Goal: Transaction & Acquisition: Book appointment/travel/reservation

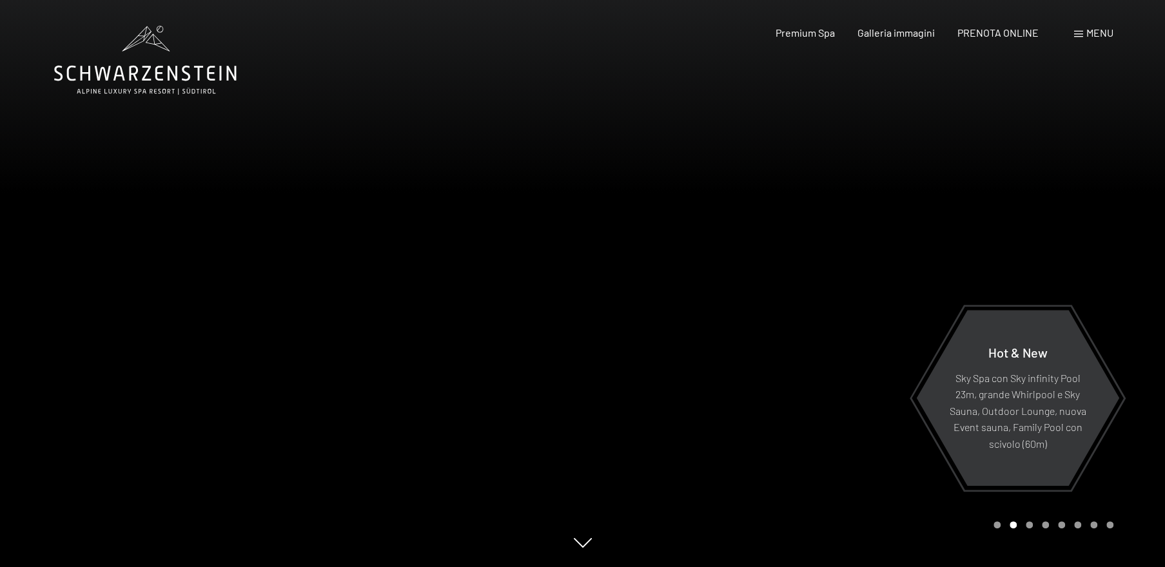
click at [1096, 32] on span "Menu" at bounding box center [1099, 32] width 27 height 12
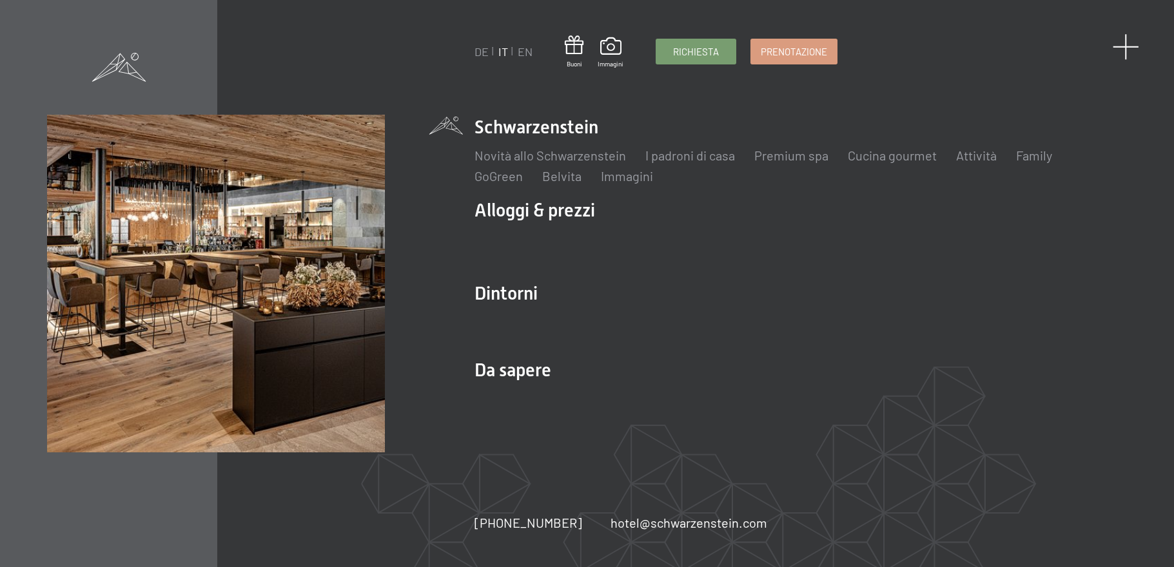
click at [1125, 46] on span at bounding box center [1126, 47] width 26 height 26
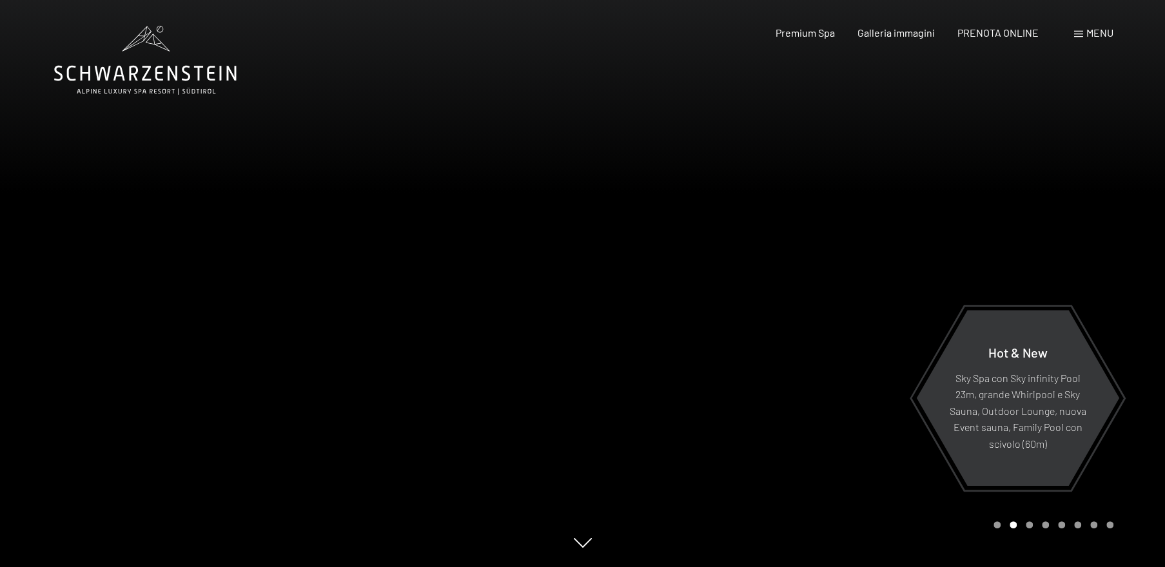
click at [1084, 31] on div "Menu" at bounding box center [1093, 33] width 39 height 14
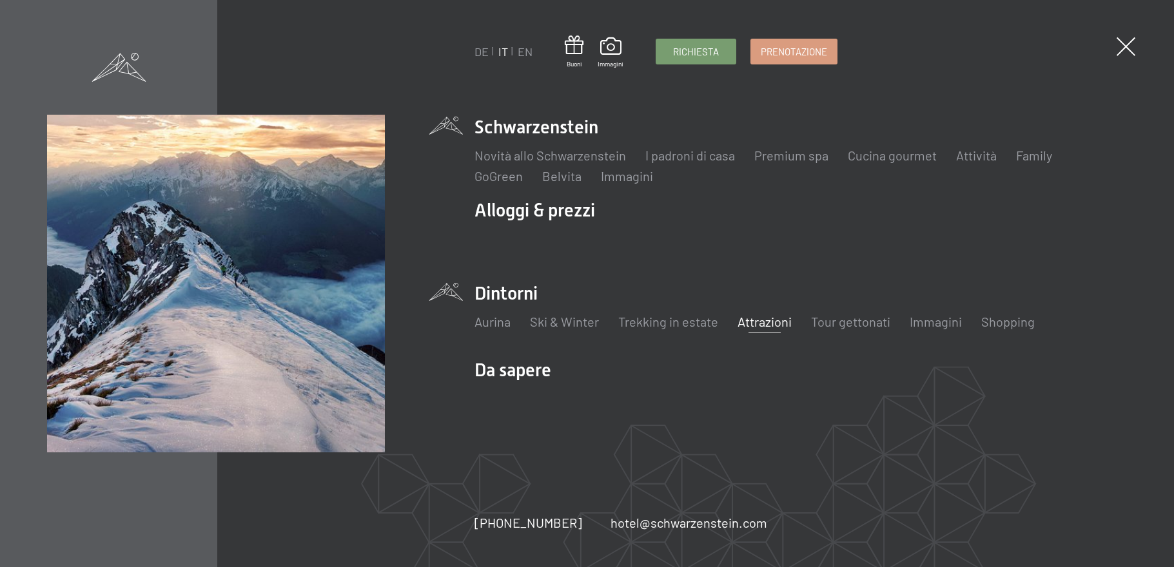
click at [752, 321] on link "Attrazioni" at bounding box center [765, 321] width 54 height 15
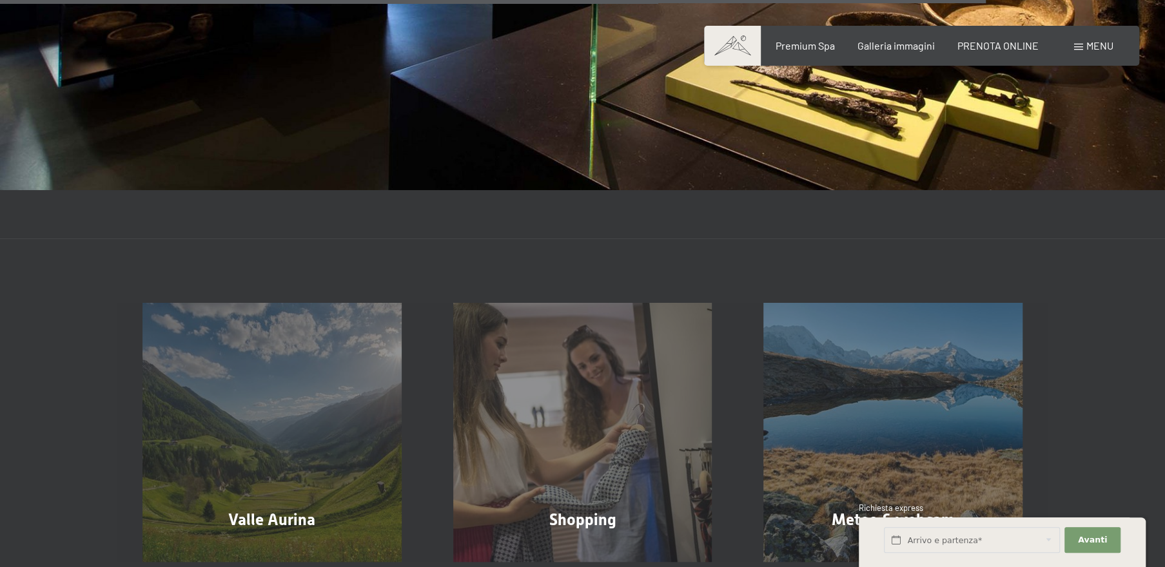
scroll to position [2824, 0]
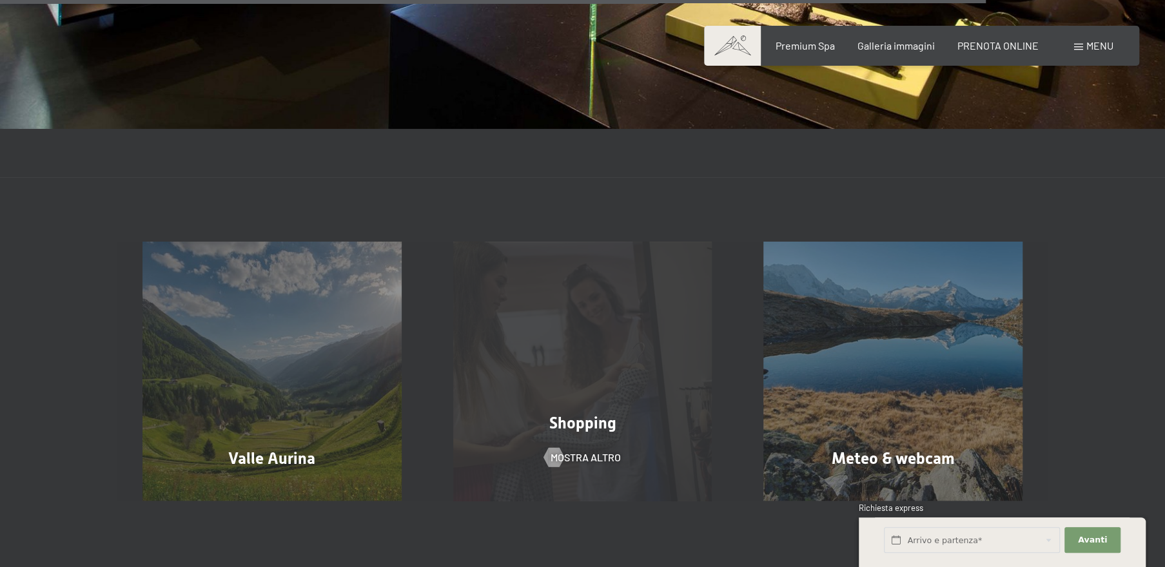
click at [572, 414] on span "Shopping" at bounding box center [582, 423] width 67 height 19
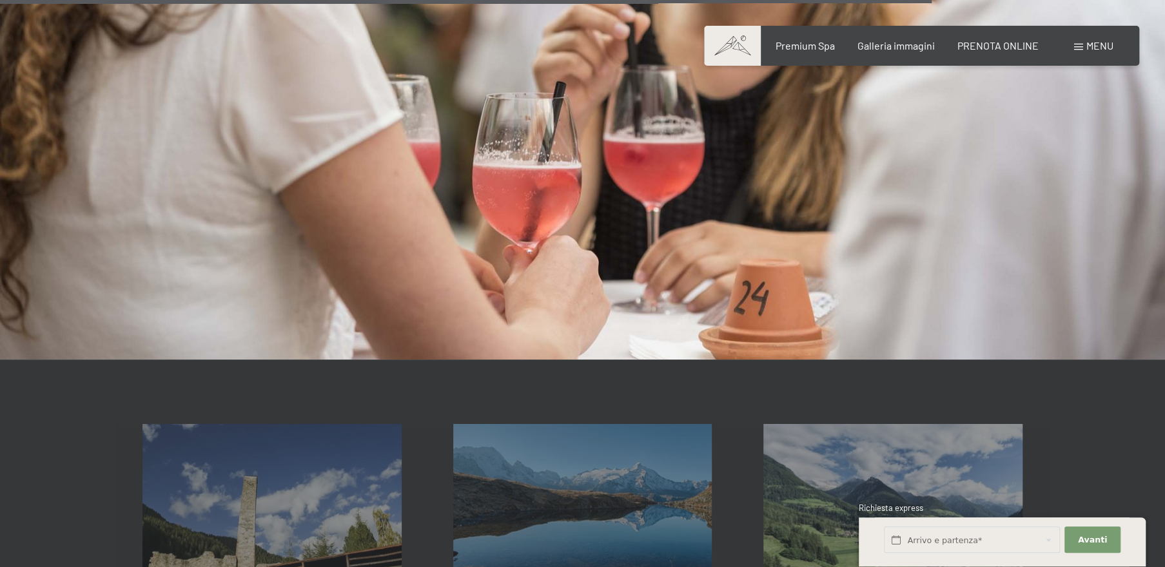
scroll to position [2210, 0]
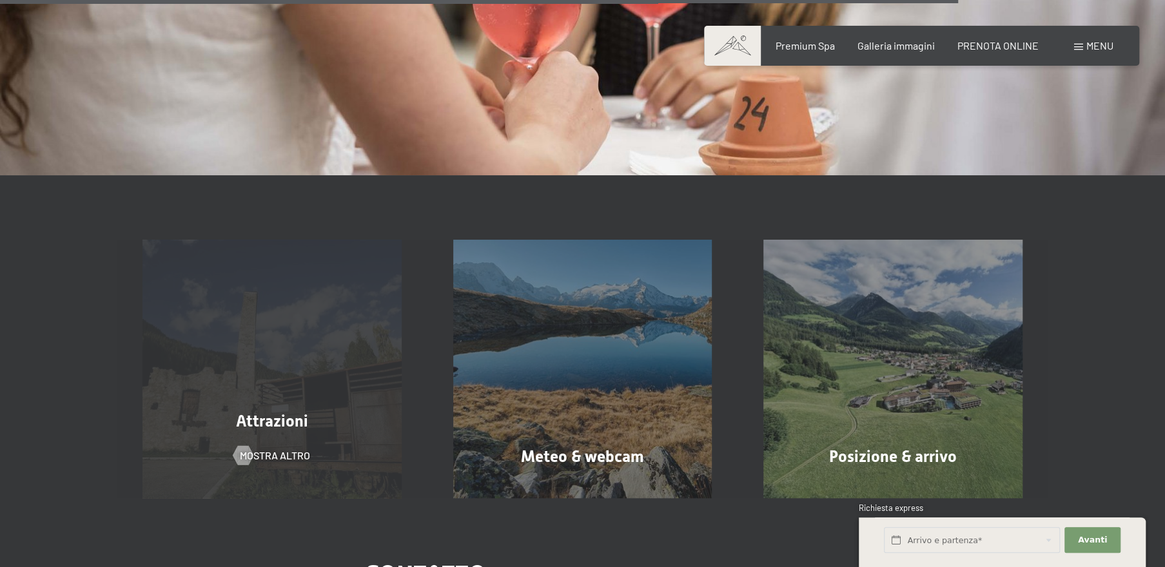
click at [326, 393] on div "Attrazioni mostra altro" at bounding box center [272, 369] width 311 height 259
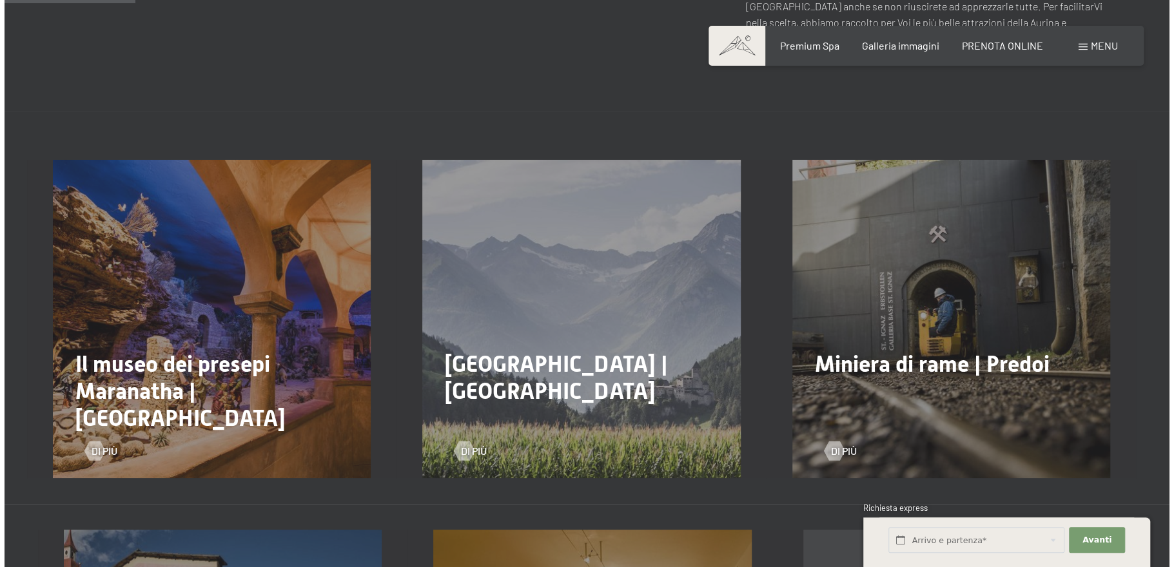
scroll to position [368, 0]
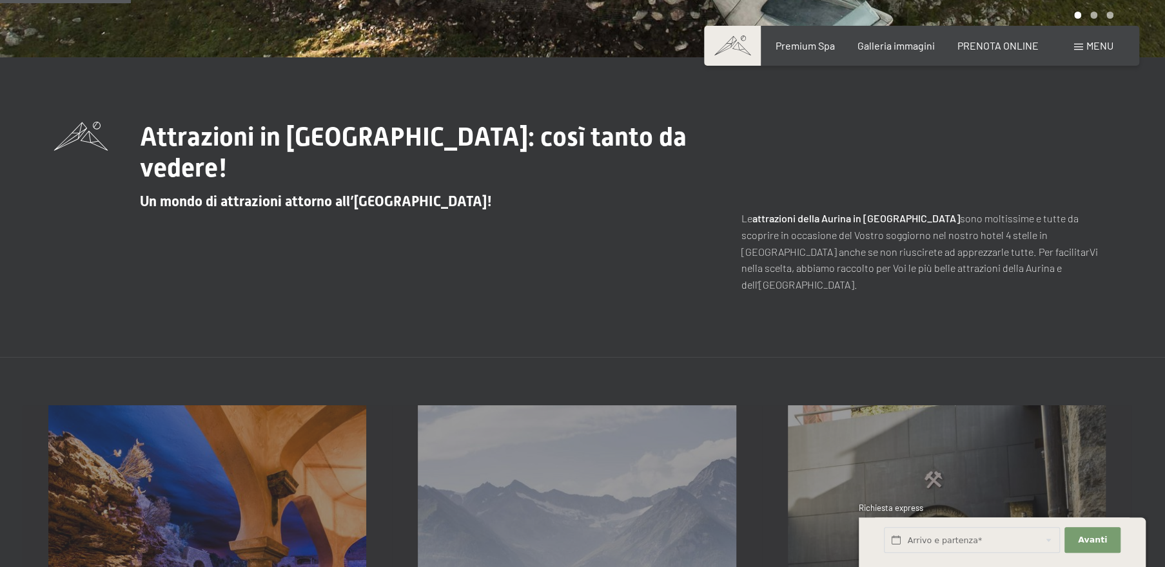
click at [1095, 46] on span "Menu" at bounding box center [1099, 45] width 27 height 12
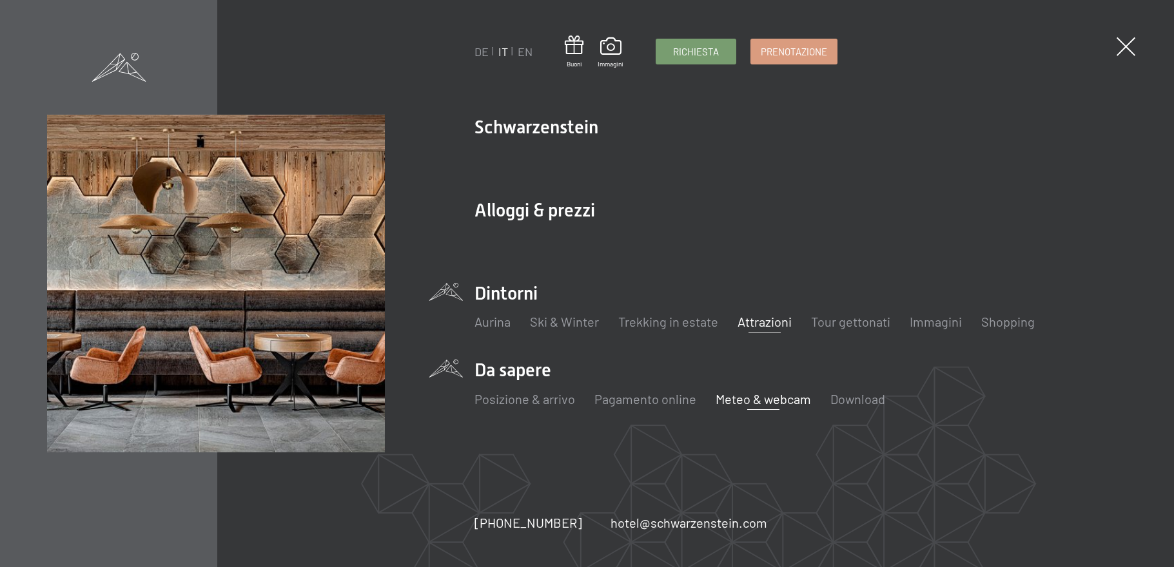
click at [772, 402] on link "Meteo & webcam" at bounding box center [763, 398] width 95 height 15
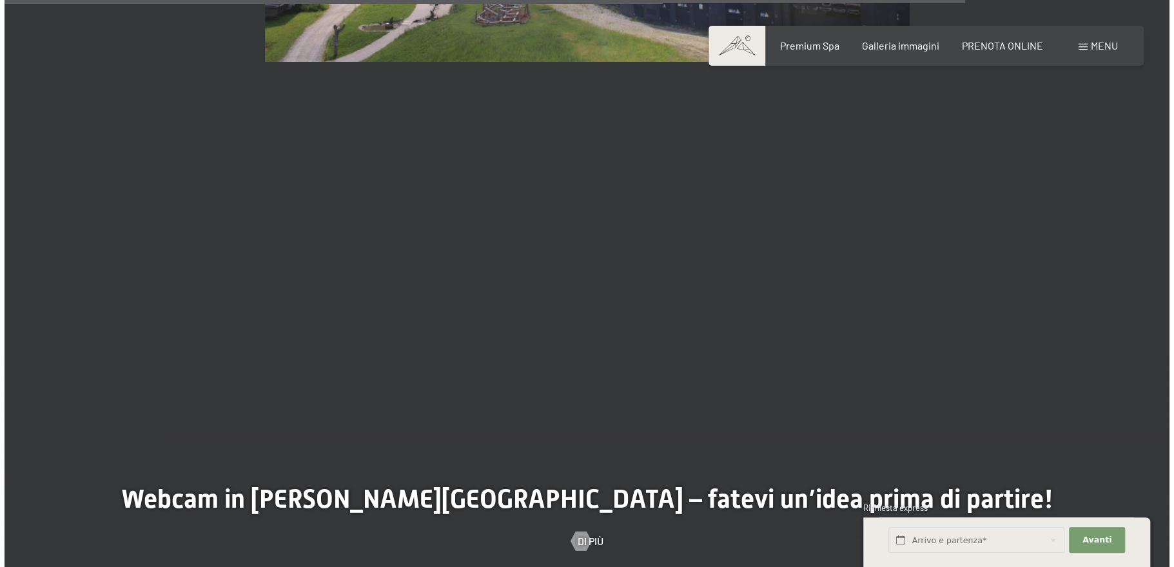
scroll to position [3746, 0]
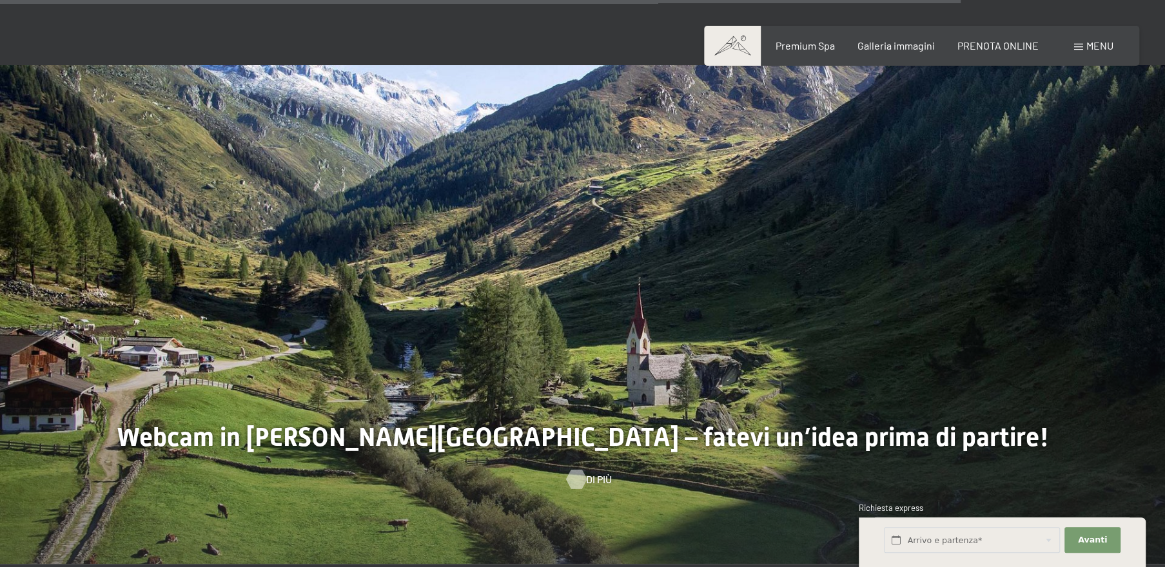
click at [576, 469] on div at bounding box center [576, 478] width 11 height 19
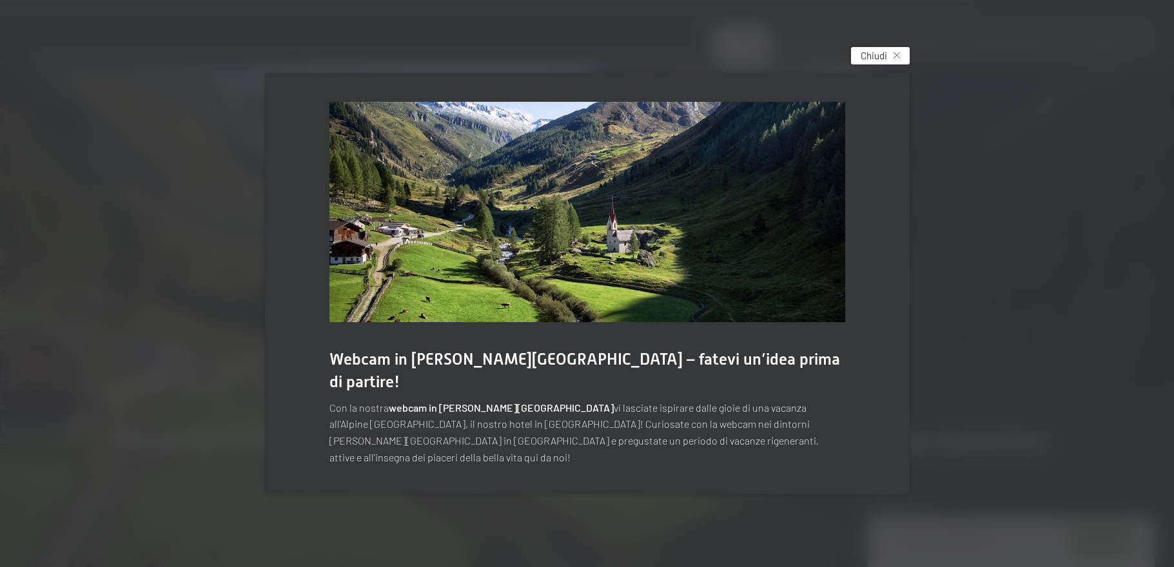
click at [894, 59] on icon at bounding box center [897, 55] width 6 height 6
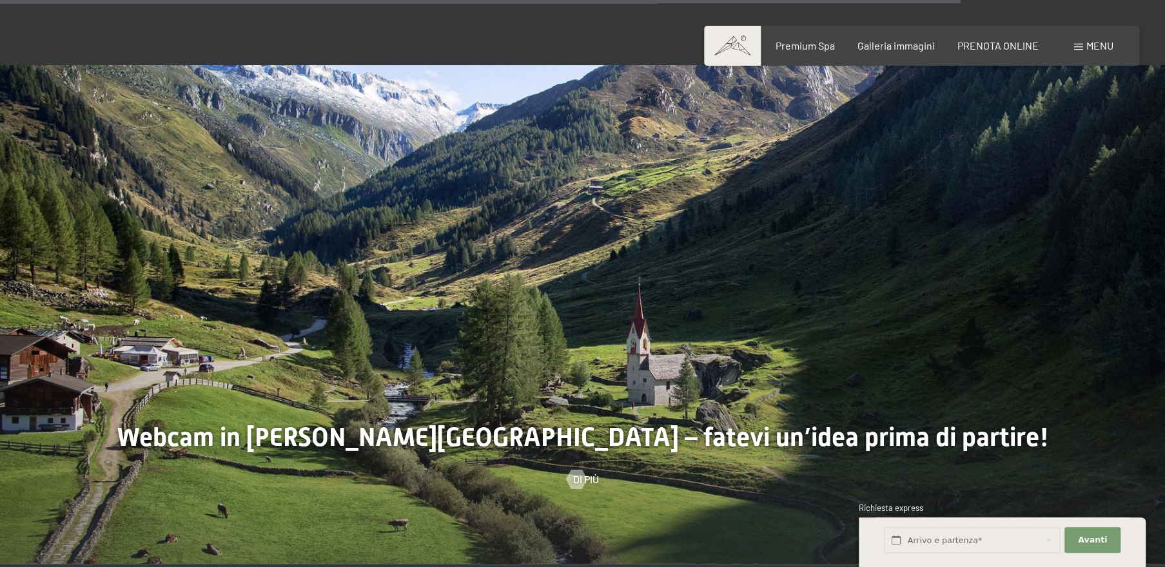
click at [1112, 46] on span "Menu" at bounding box center [1099, 45] width 27 height 12
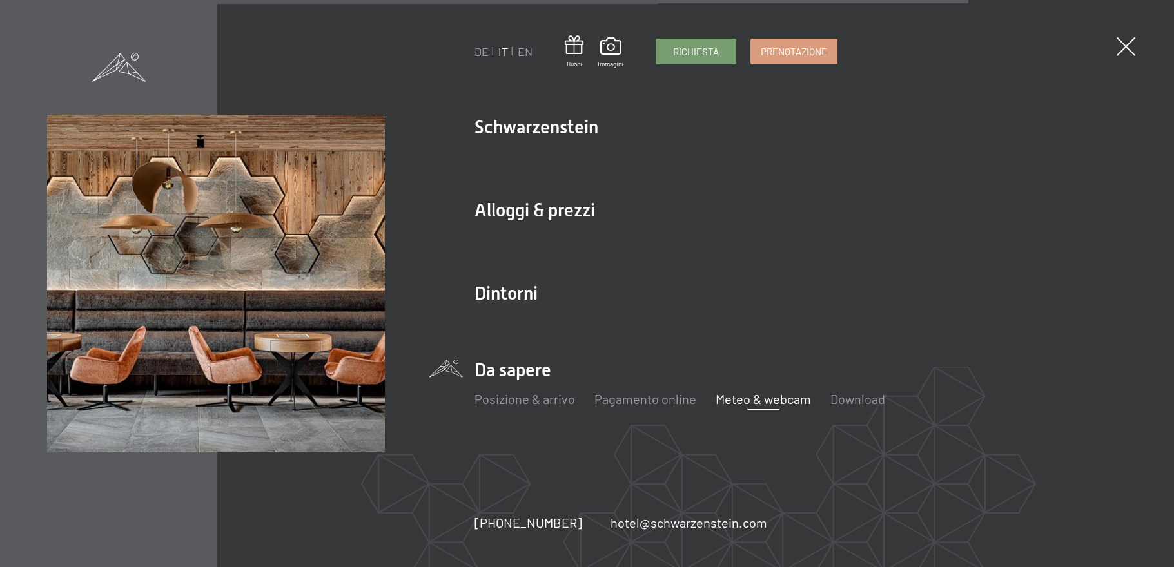
click at [741, 404] on link "Meteo & webcam" at bounding box center [763, 398] width 95 height 15
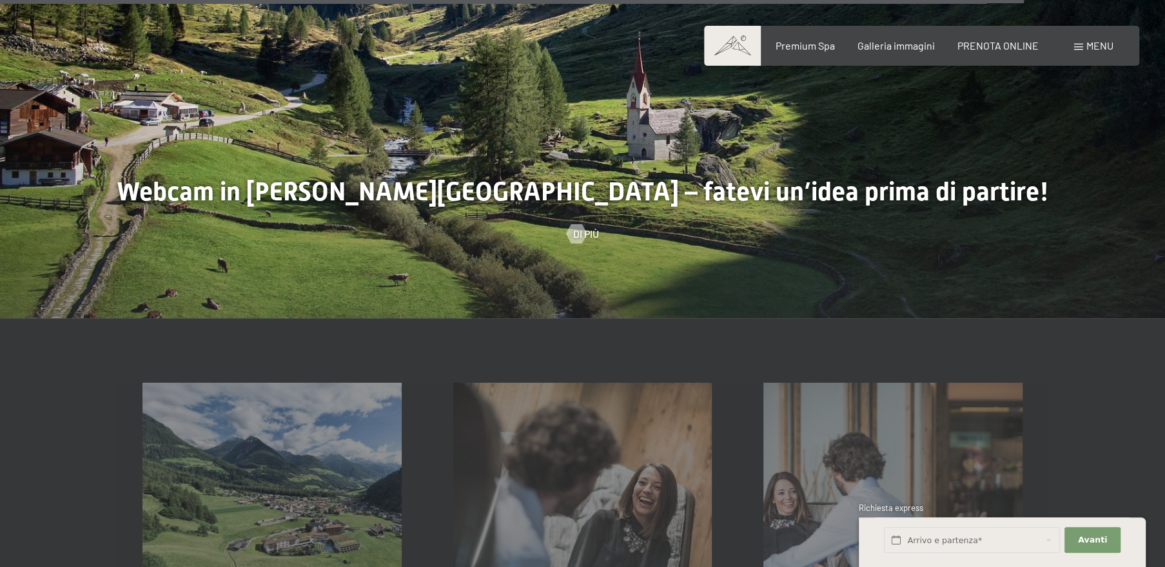
scroll to position [4114, 0]
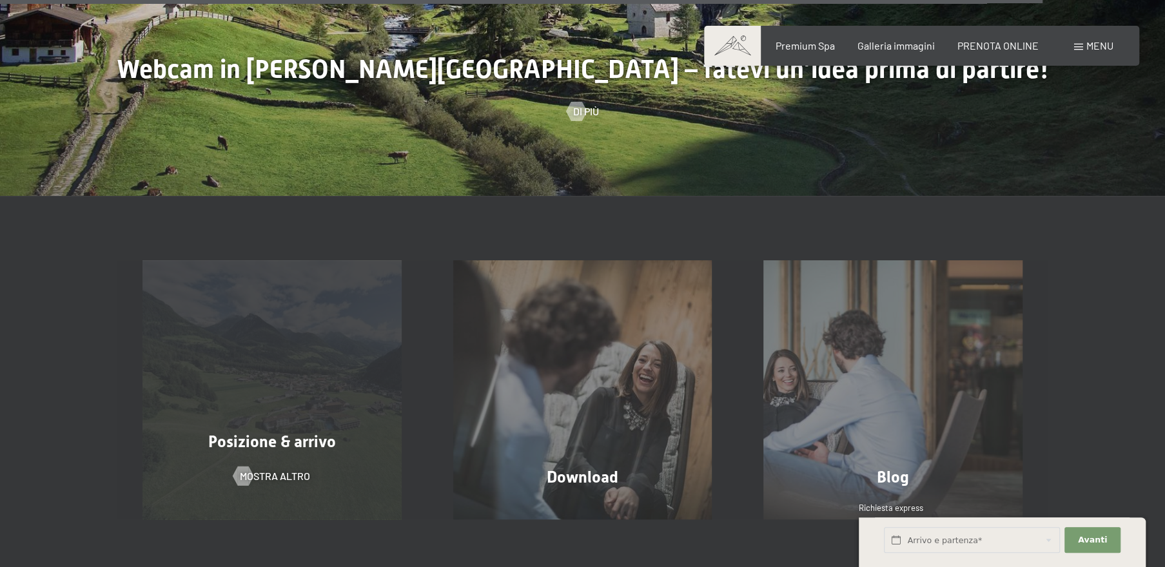
click at [276, 433] on span "Posizione & arrivo" at bounding box center [272, 442] width 128 height 19
click at [295, 469] on span "mostra altro" at bounding box center [288, 476] width 70 height 14
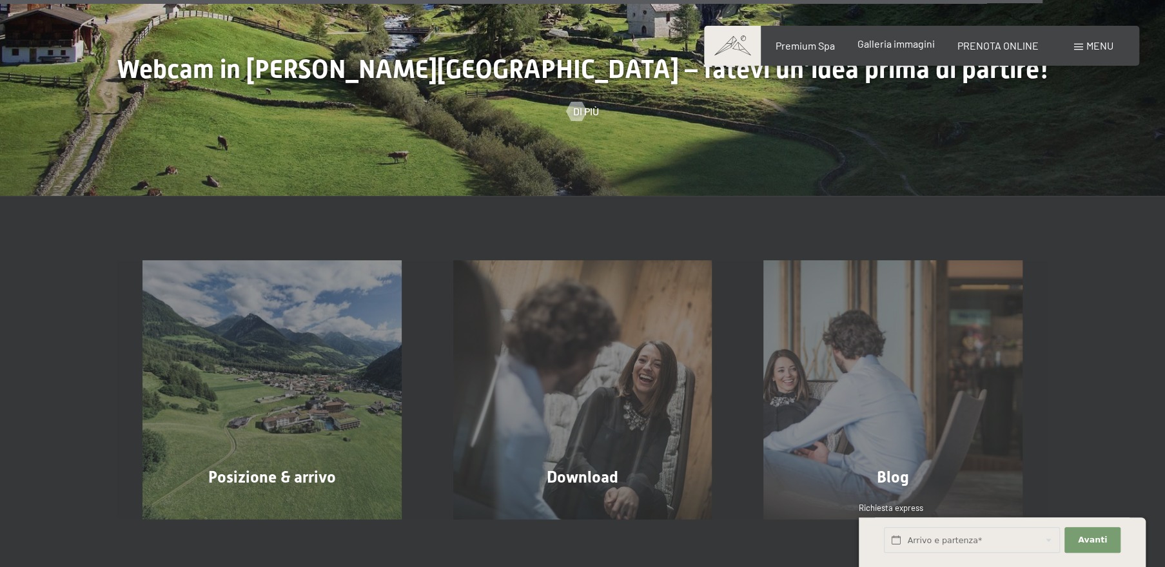
click at [876, 46] on span "Galleria immagini" at bounding box center [896, 43] width 77 height 12
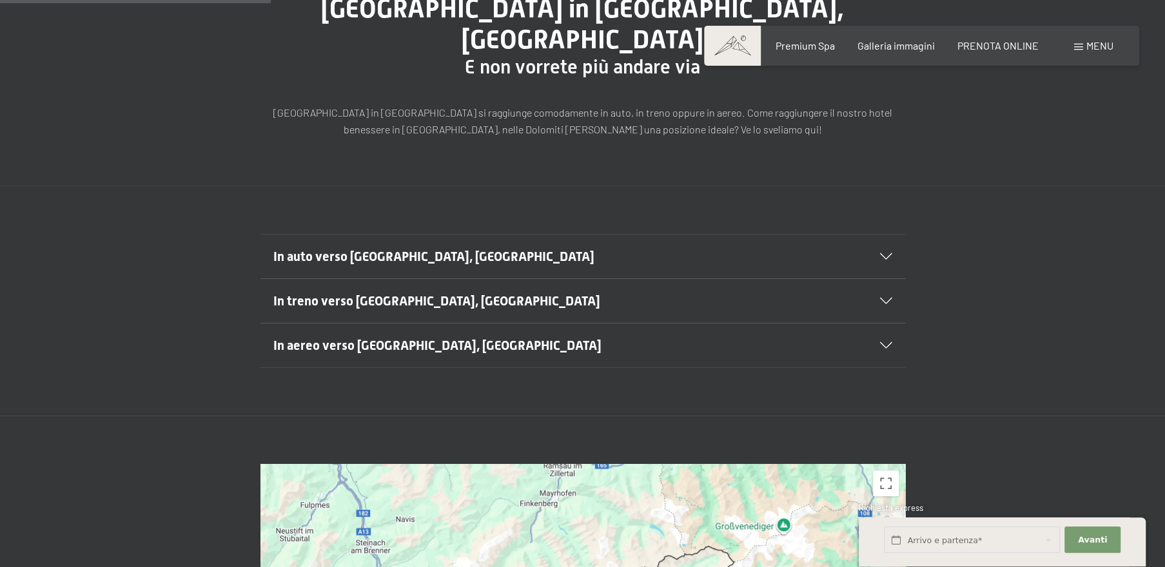
scroll to position [307, 0]
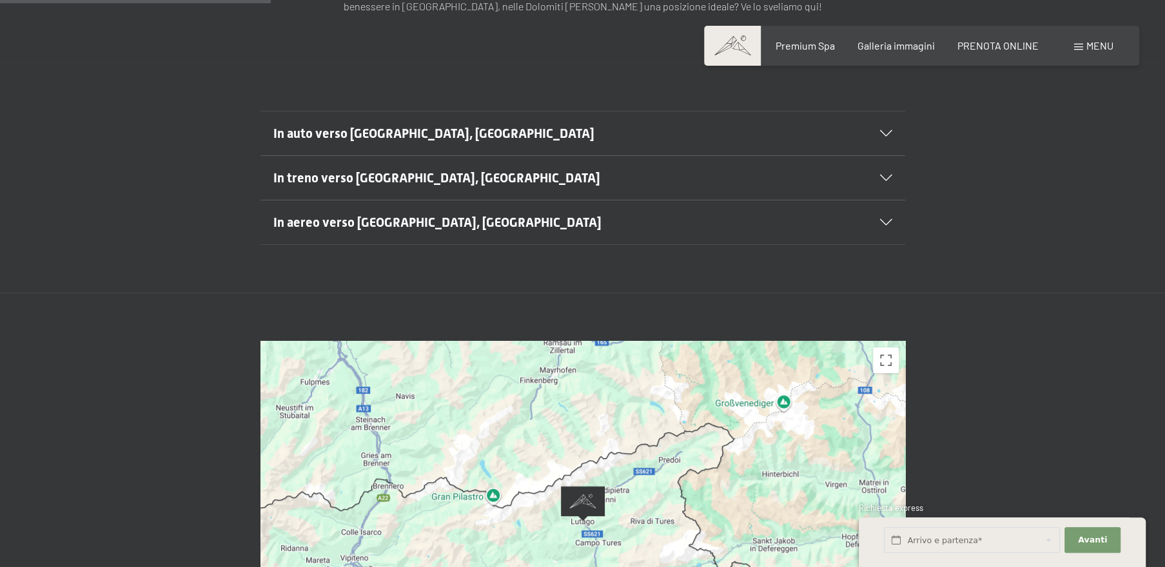
click at [883, 130] on icon at bounding box center [886, 133] width 12 height 6
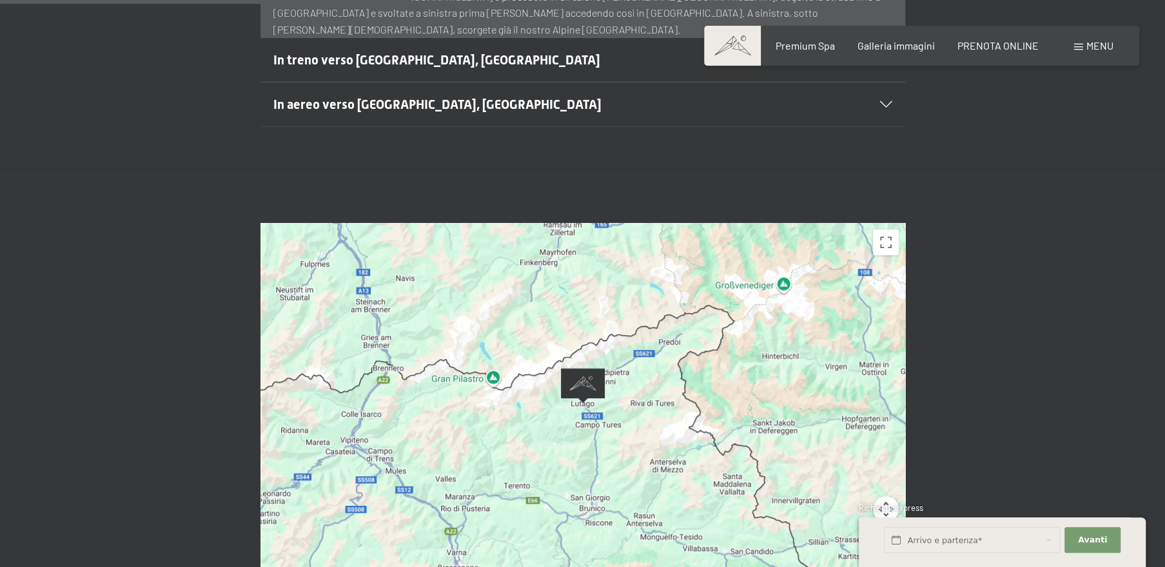
scroll to position [553, 0]
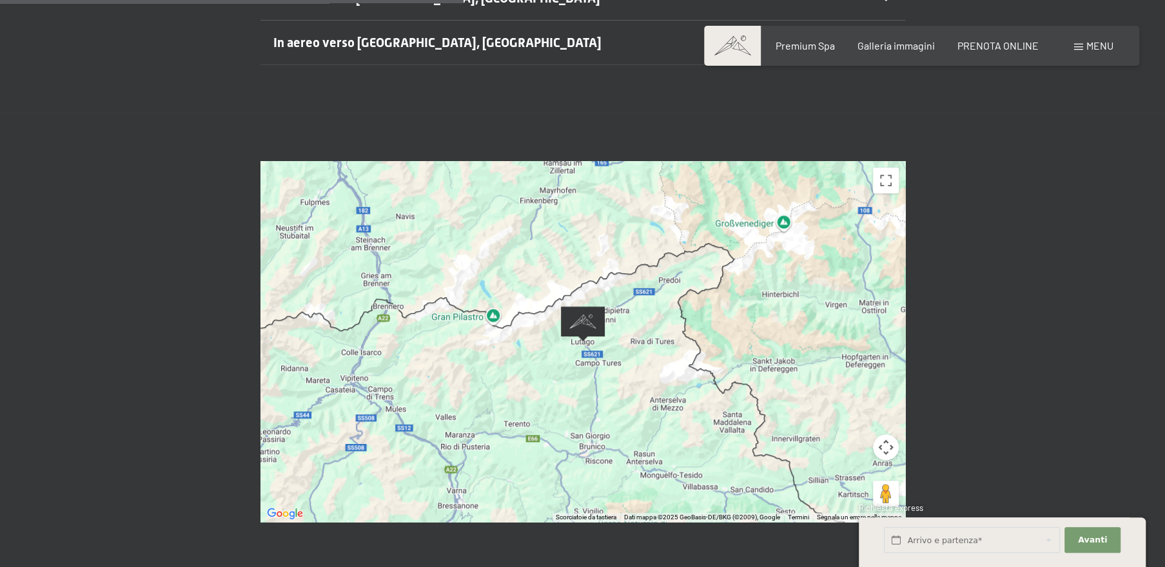
click at [582, 306] on img "Alpine Luxury SPA Resort SCHWARZENSTEIN" at bounding box center [583, 323] width 44 height 35
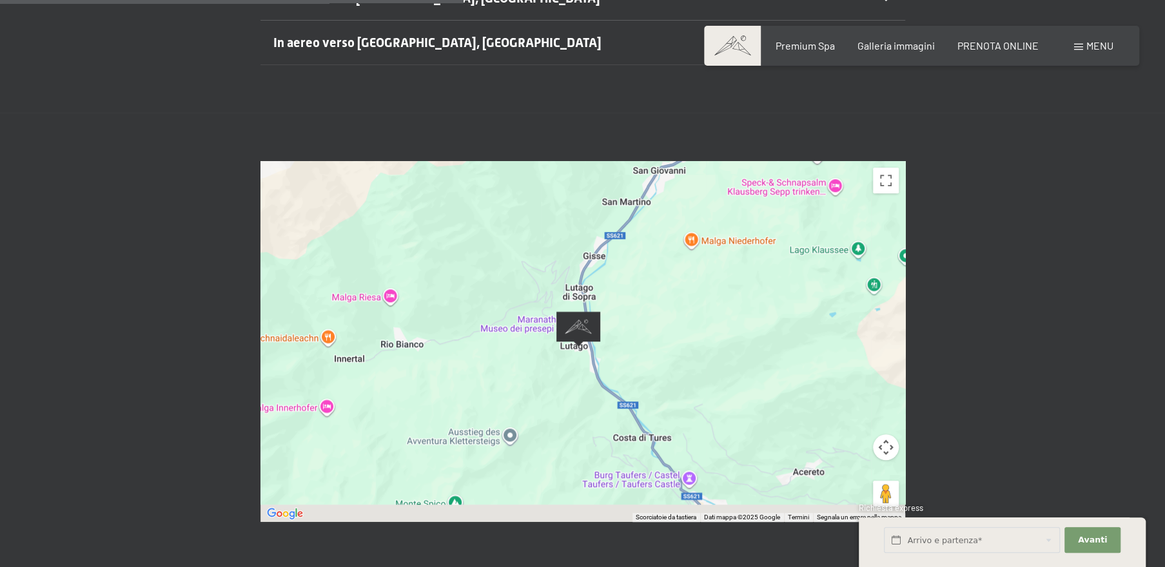
drag, startPoint x: 591, startPoint y: 299, endPoint x: 587, endPoint y: 216, distance: 82.6
click at [587, 216] on div at bounding box center [582, 341] width 645 height 361
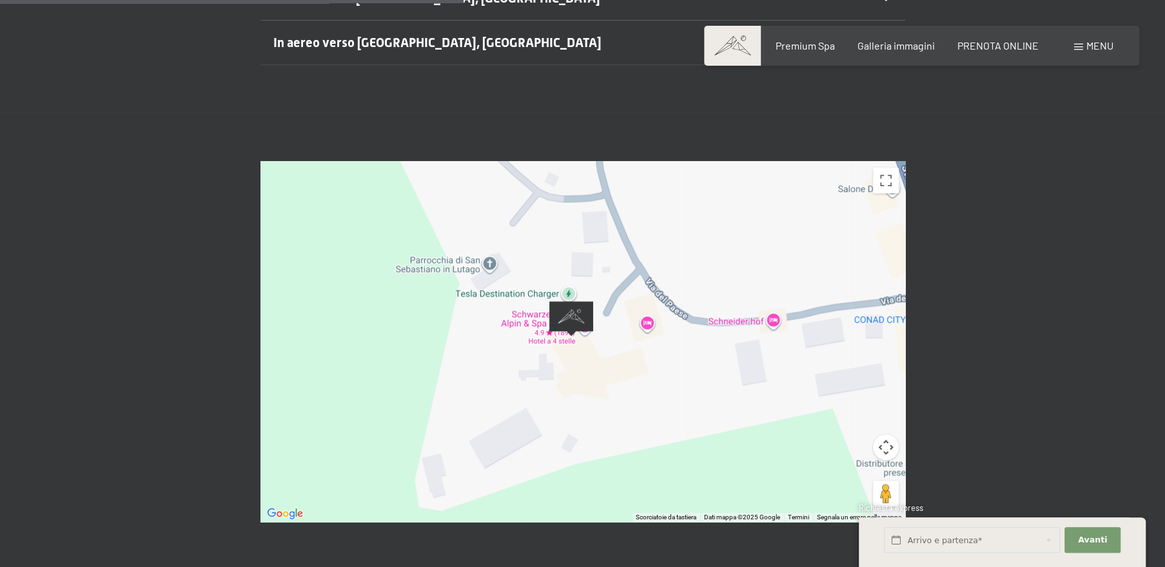
drag, startPoint x: 586, startPoint y: 348, endPoint x: 580, endPoint y: 270, distance: 78.2
click at [580, 301] on img "Alpine Luxury SPA Resort SCHWARZENSTEIN" at bounding box center [571, 318] width 44 height 35
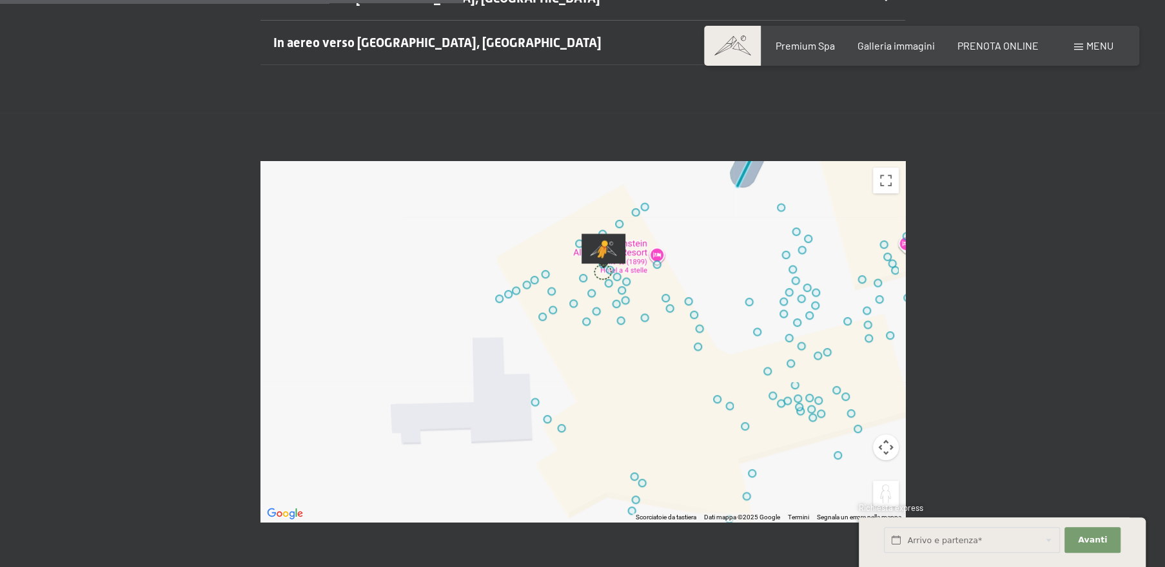
drag, startPoint x: 879, startPoint y: 460, endPoint x: 600, endPoint y: 236, distance: 357.8
click at [600, 236] on div "Per attivare il trascinamento con la tastiera, premi Alt + Invio. Nello stato d…" at bounding box center [582, 341] width 645 height 361
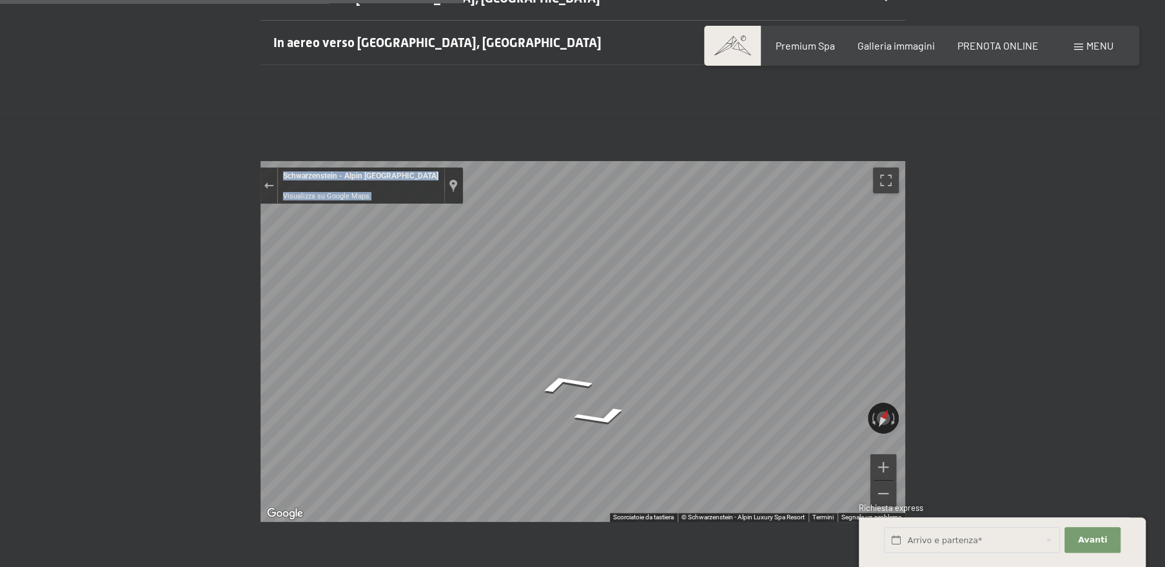
click at [785, 246] on div "Prenotazione Richiesta Premium Spa Galleria immagini PRENOTA ONLINE Menu DE IT …" at bounding box center [582, 456] width 1165 height 2019
click at [620, 339] on icon "Vai a nord-ovest" at bounding box center [630, 359] width 74 height 41
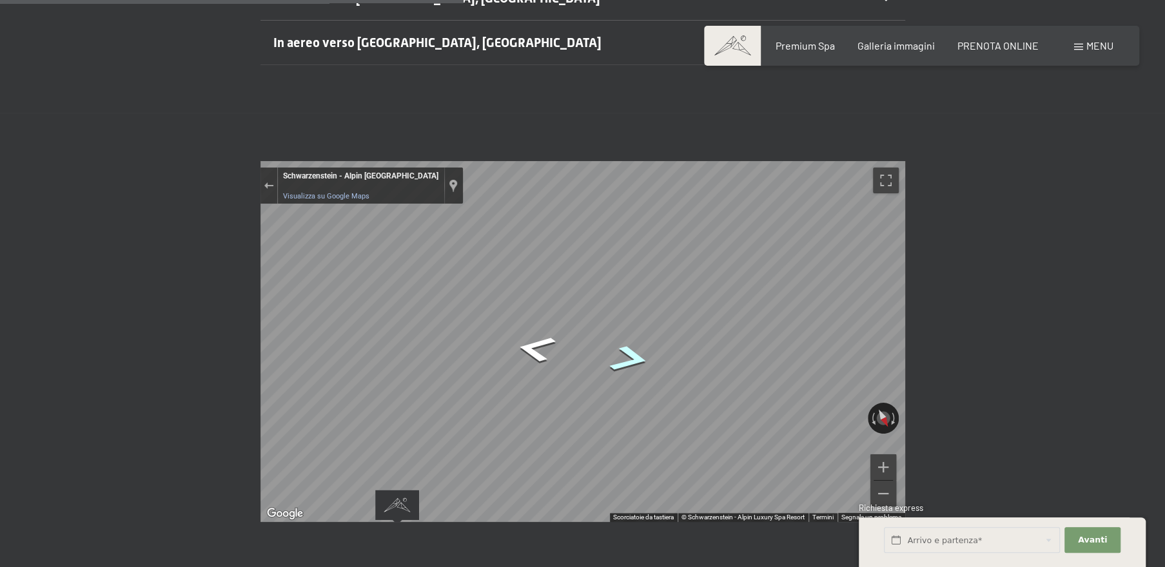
click at [626, 339] on icon "Vai a nord-ovest" at bounding box center [629, 359] width 75 height 41
click at [626, 339] on icon "Vai a nord-ovest" at bounding box center [630, 359] width 74 height 41
click at [872, 403] on button "Ruota in senso antiorario" at bounding box center [872, 418] width 9 height 31
click at [304, 192] on link "Visualizza su Google Maps" at bounding box center [326, 196] width 86 height 8
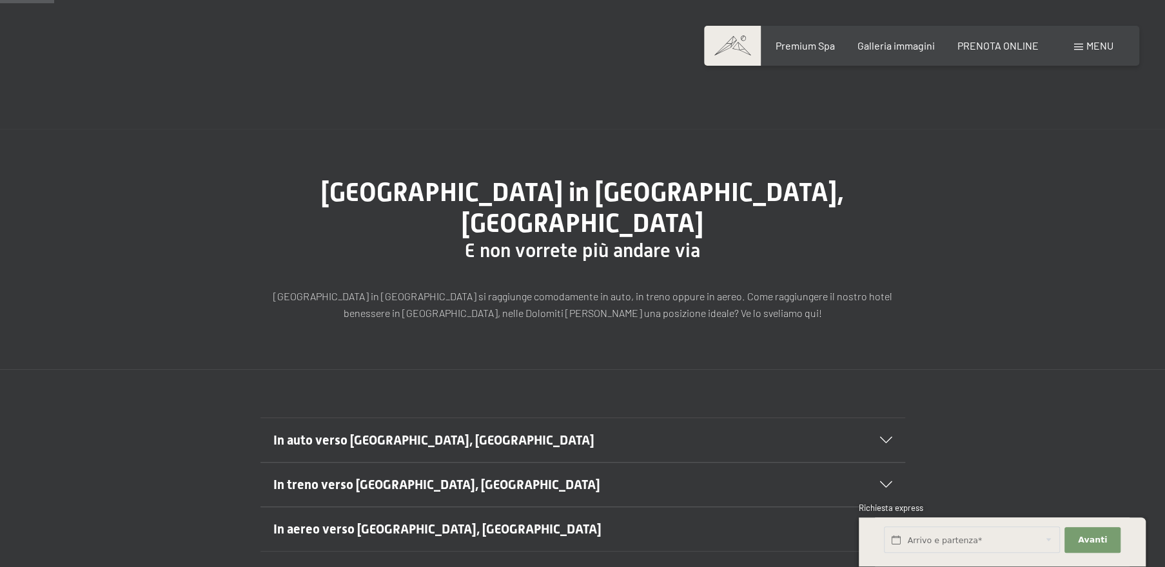
scroll to position [61, 0]
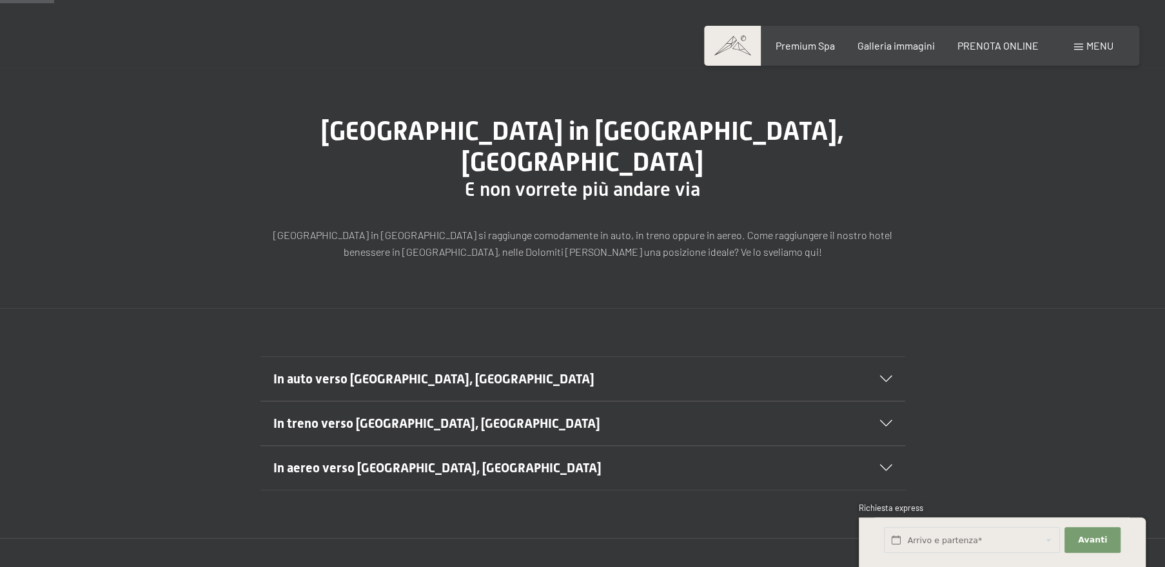
click at [886, 376] on icon at bounding box center [886, 379] width 12 height 6
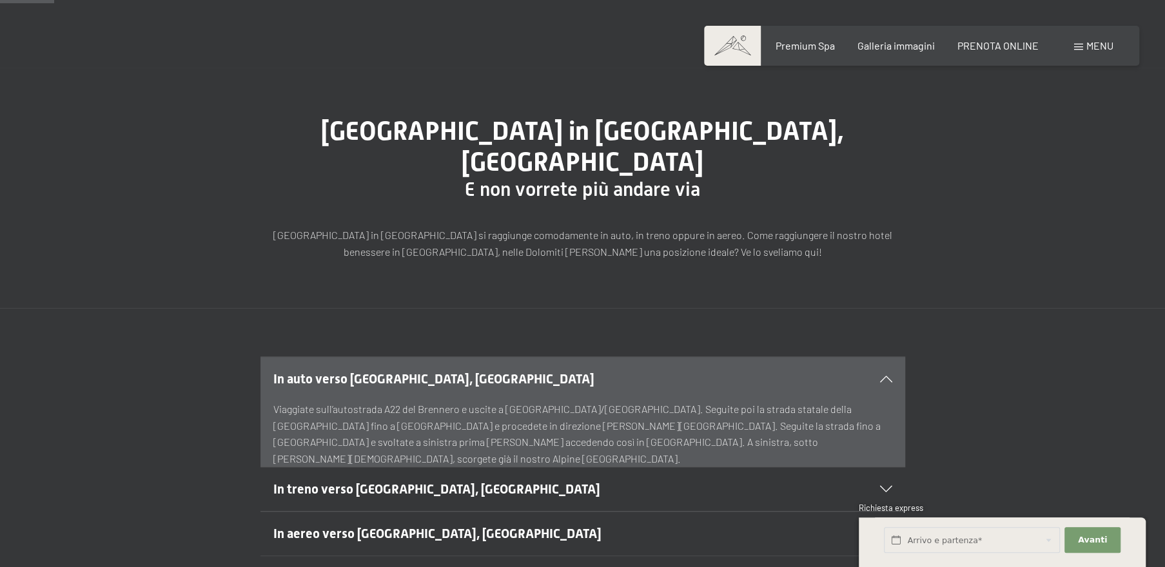
click at [796, 401] on p "Viaggiate sull’autostrada A22 del Brennero e uscite a Bressanone/Val Pusteria. …" at bounding box center [582, 434] width 619 height 66
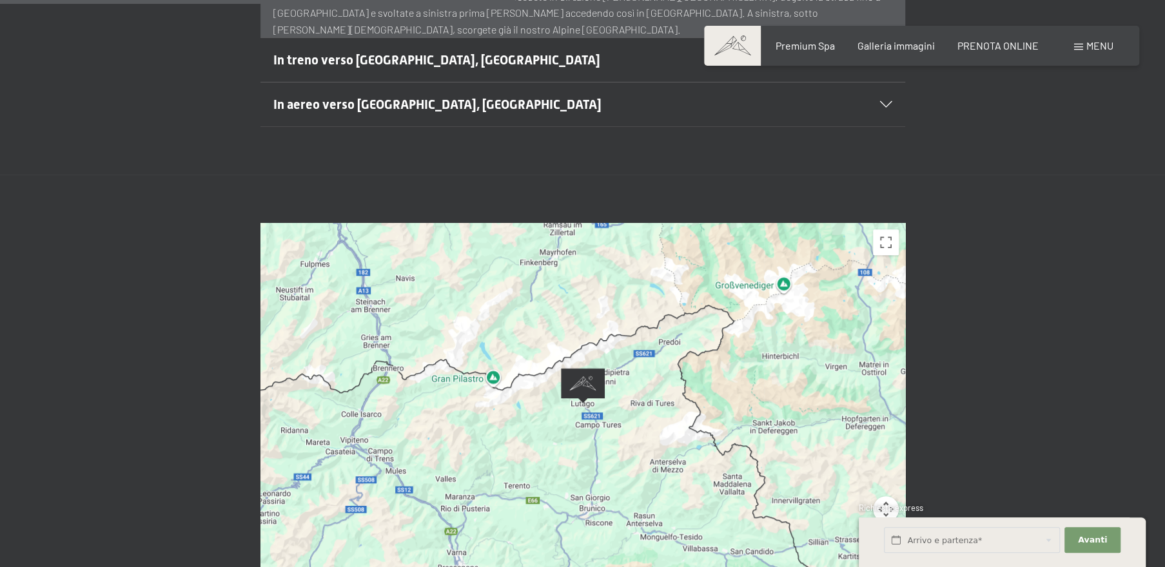
scroll to position [675, 0]
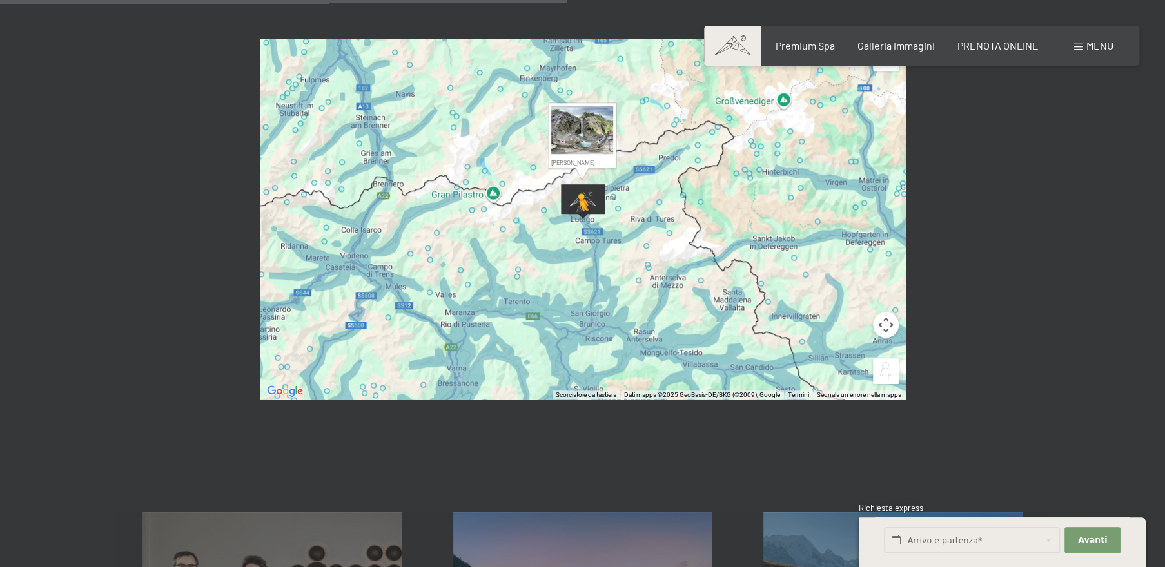
drag, startPoint x: 875, startPoint y: 333, endPoint x: 579, endPoint y: 192, distance: 328.2
click at [579, 192] on div "Per attivare il trascinamento con la tastiera, premi Alt + Invio. Nello stato d…" at bounding box center [582, 219] width 645 height 361
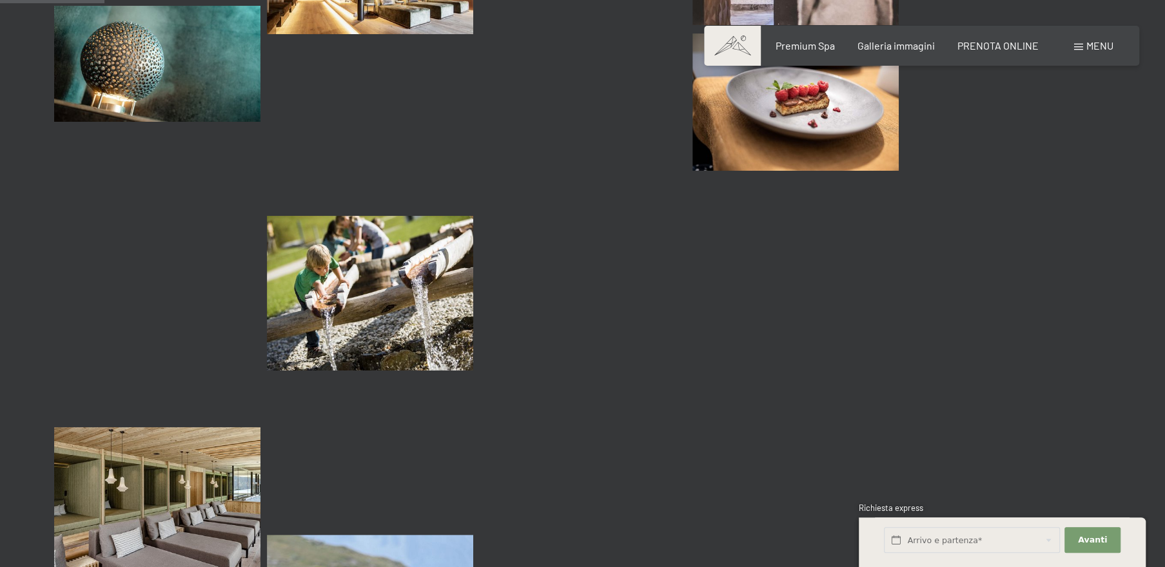
scroll to position [1473, 0]
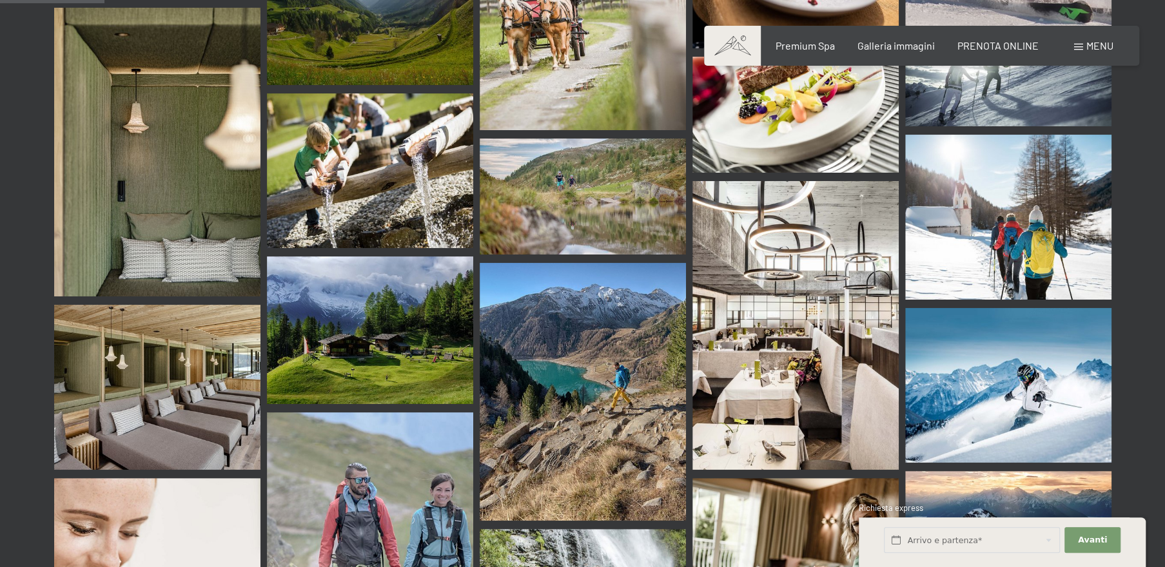
click at [575, 357] on img at bounding box center [583, 392] width 206 height 258
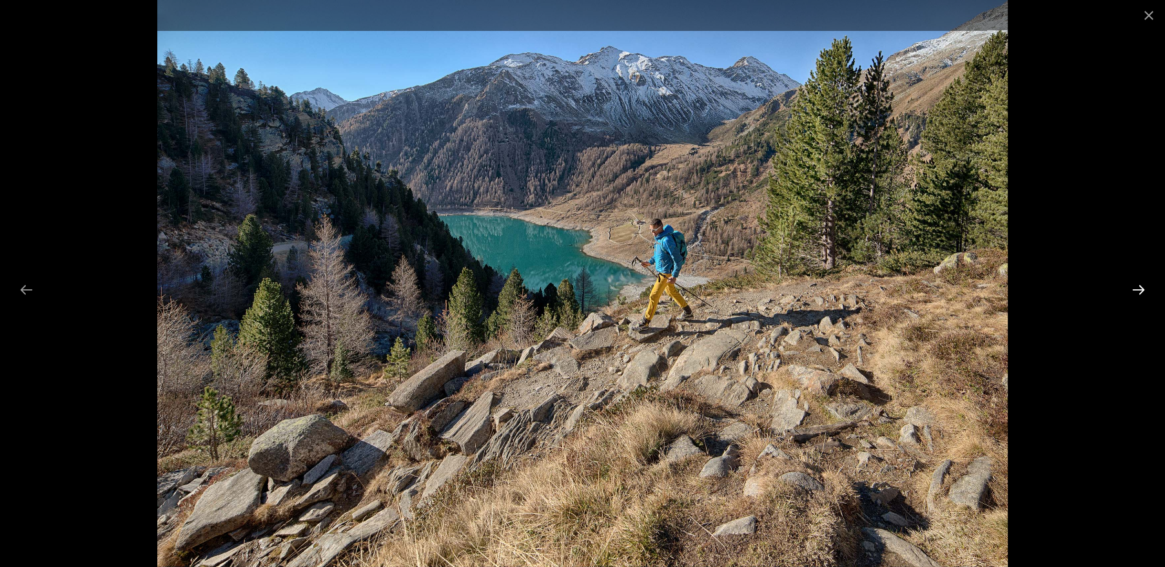
click at [1139, 288] on button "Next slide" at bounding box center [1138, 289] width 27 height 25
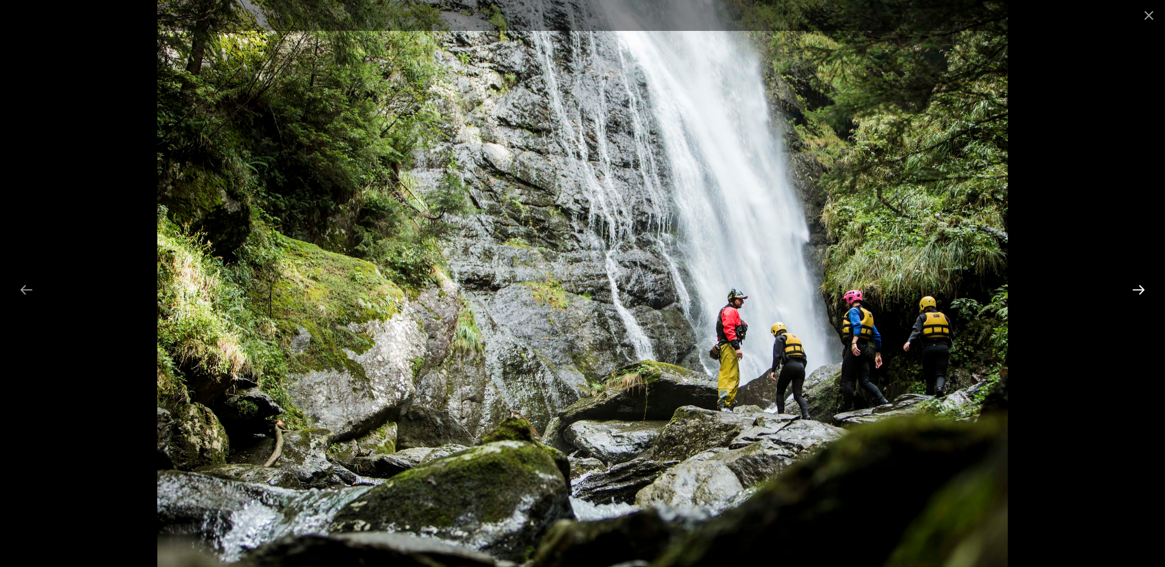
click at [1138, 287] on button "Next slide" at bounding box center [1138, 289] width 27 height 25
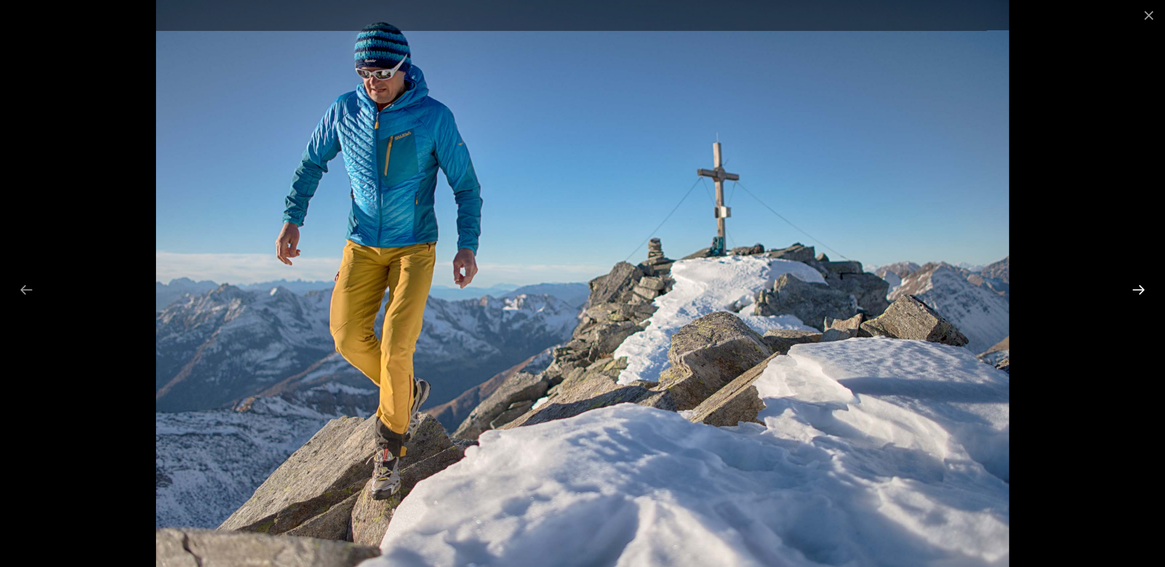
click at [1137, 287] on button "Next slide" at bounding box center [1138, 289] width 27 height 25
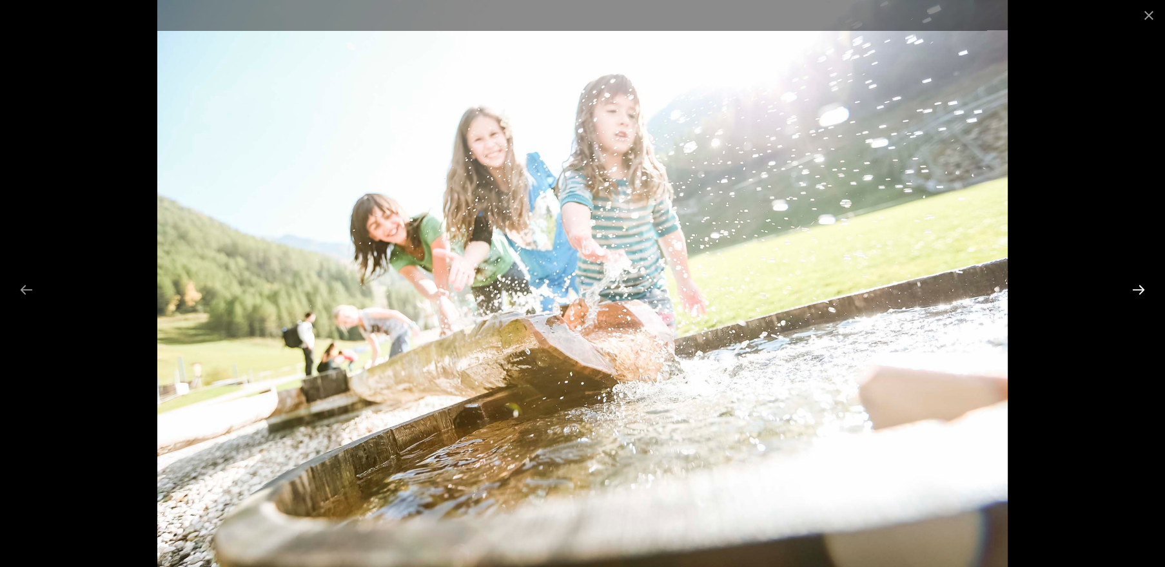
click at [1137, 287] on button "Next slide" at bounding box center [1138, 289] width 27 height 25
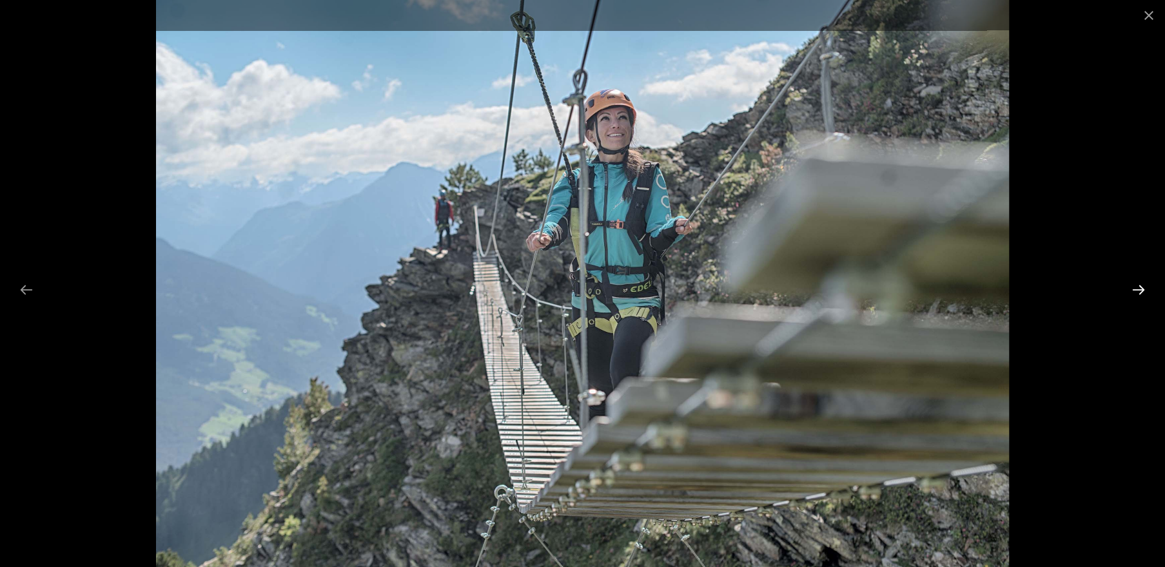
click at [1137, 287] on button "Next slide" at bounding box center [1138, 289] width 27 height 25
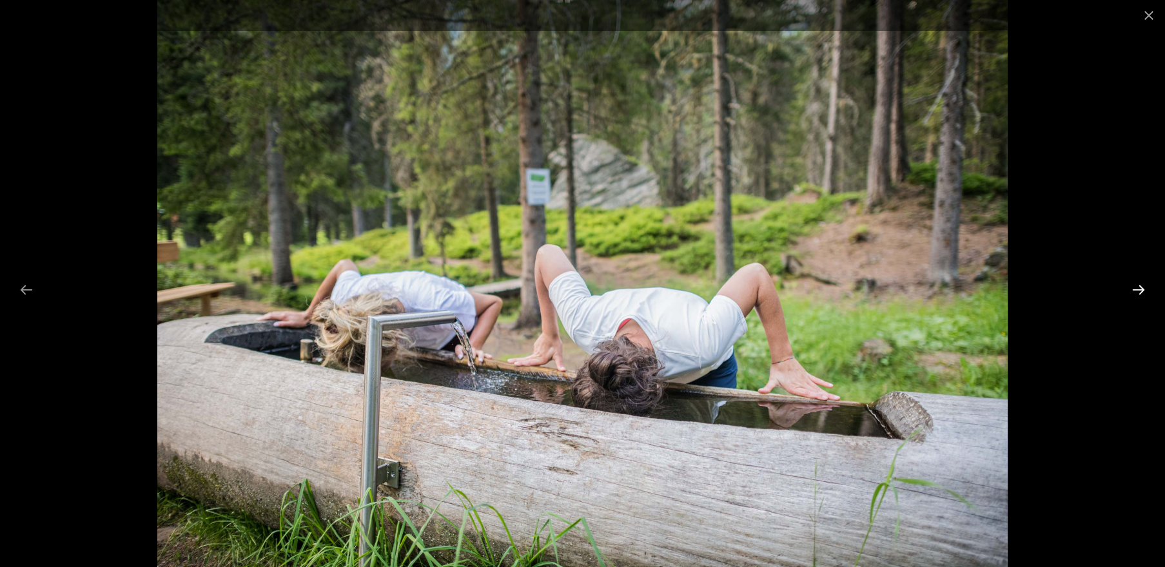
click at [1137, 287] on button "Next slide" at bounding box center [1138, 289] width 27 height 25
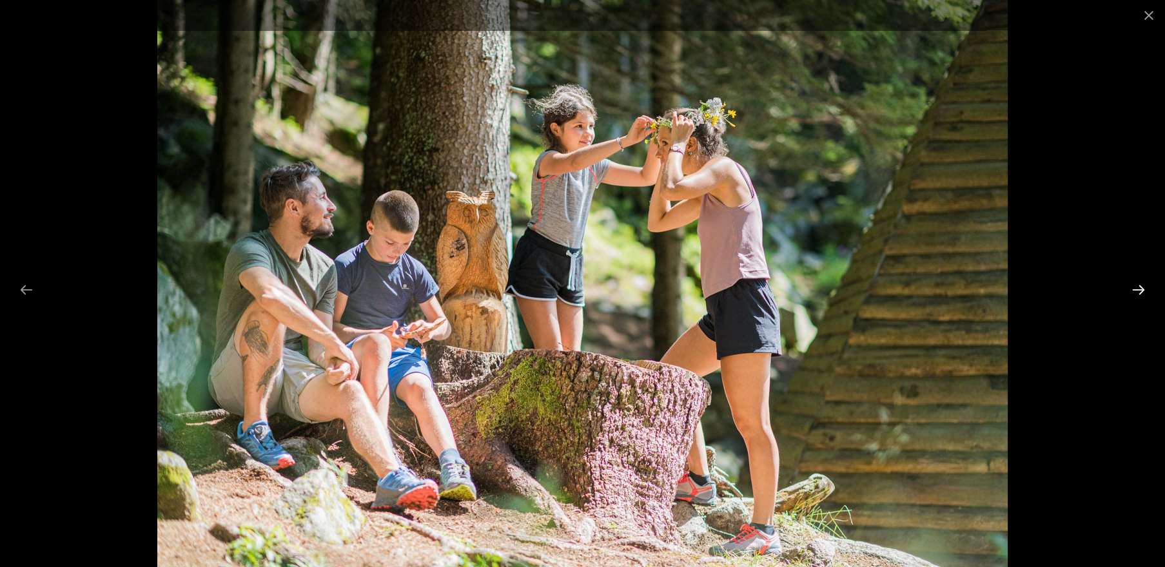
click at [1137, 287] on button "Next slide" at bounding box center [1138, 289] width 27 height 25
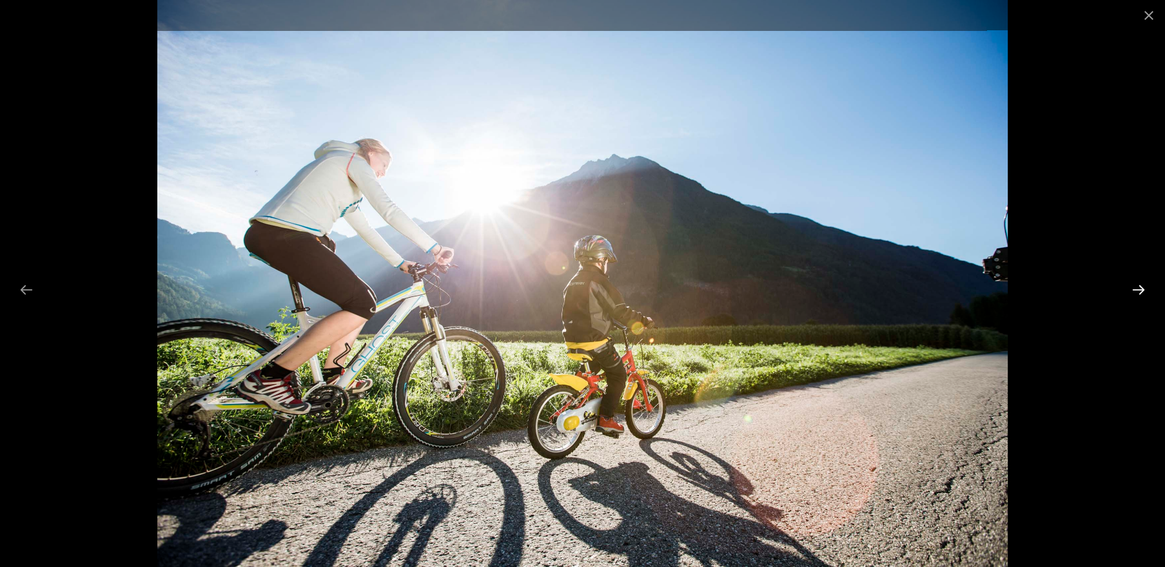
click at [1137, 287] on button "Next slide" at bounding box center [1138, 289] width 27 height 25
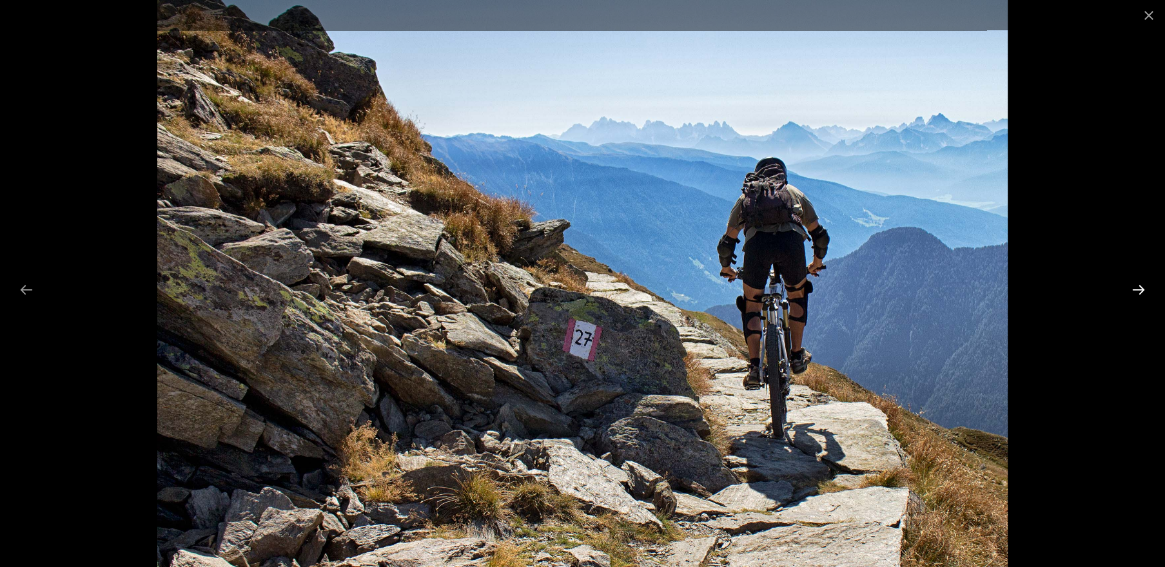
click at [1137, 287] on button "Next slide" at bounding box center [1138, 289] width 27 height 25
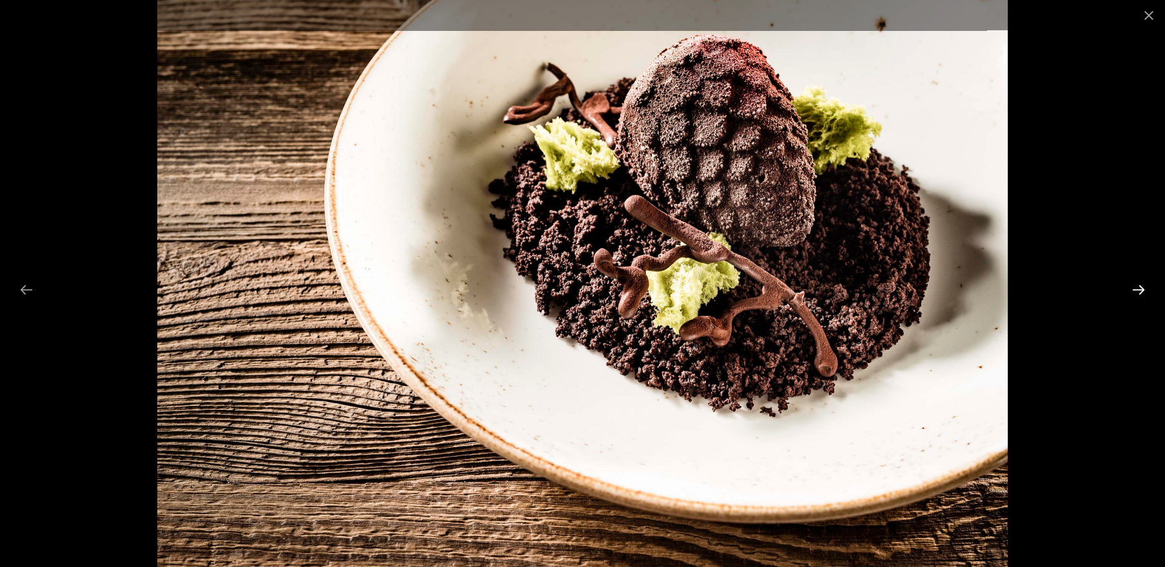
click at [1137, 287] on button "Next slide" at bounding box center [1138, 289] width 27 height 25
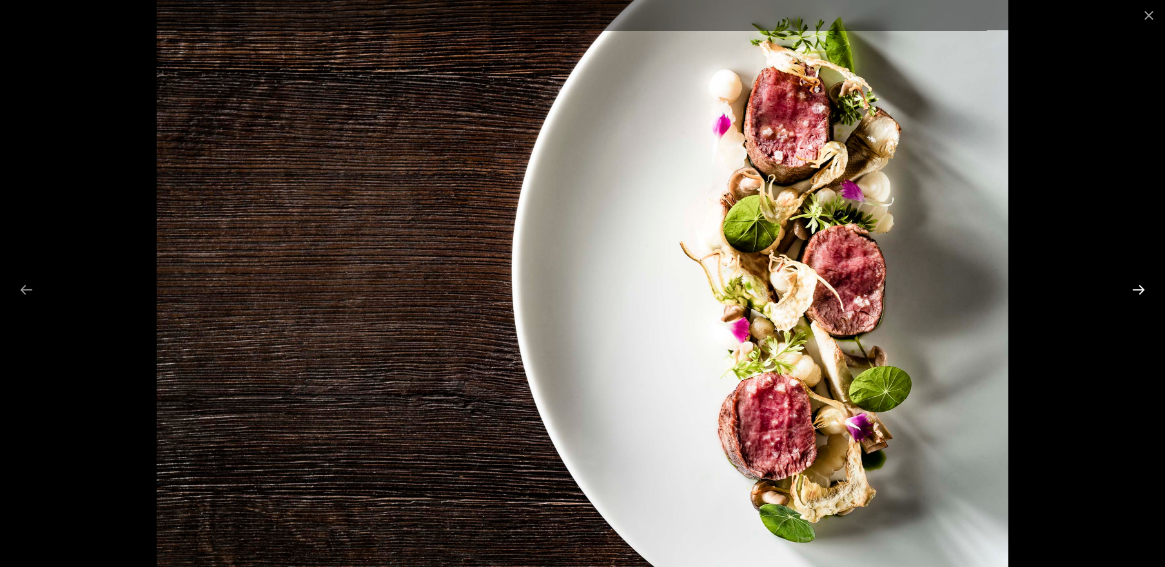
click at [1137, 287] on button "Next slide" at bounding box center [1138, 289] width 27 height 25
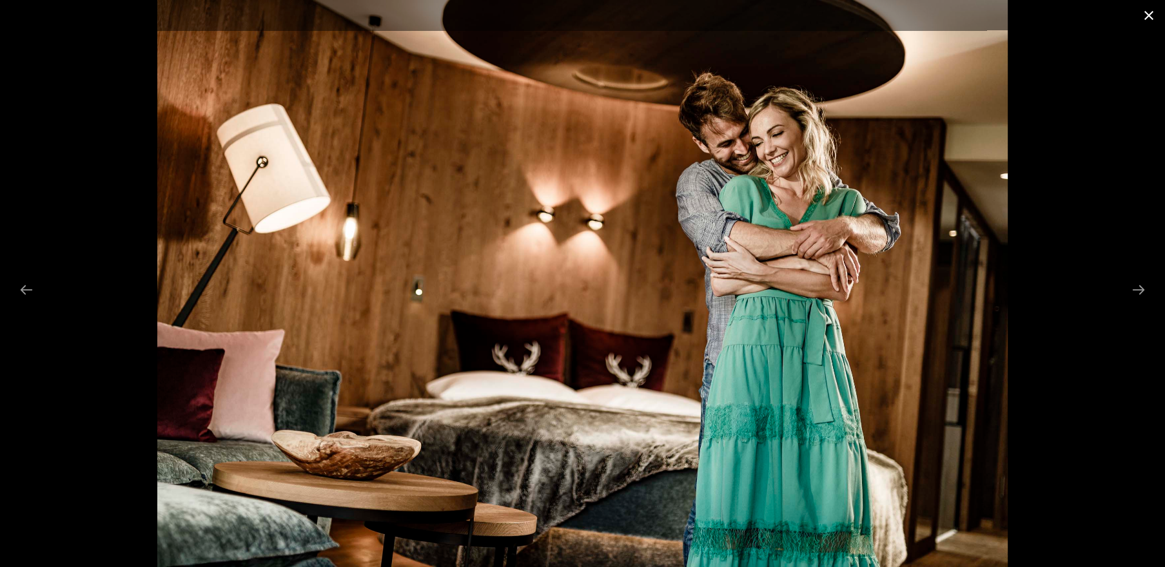
click at [1144, 22] on button "Close gallery" at bounding box center [1149, 15] width 32 height 30
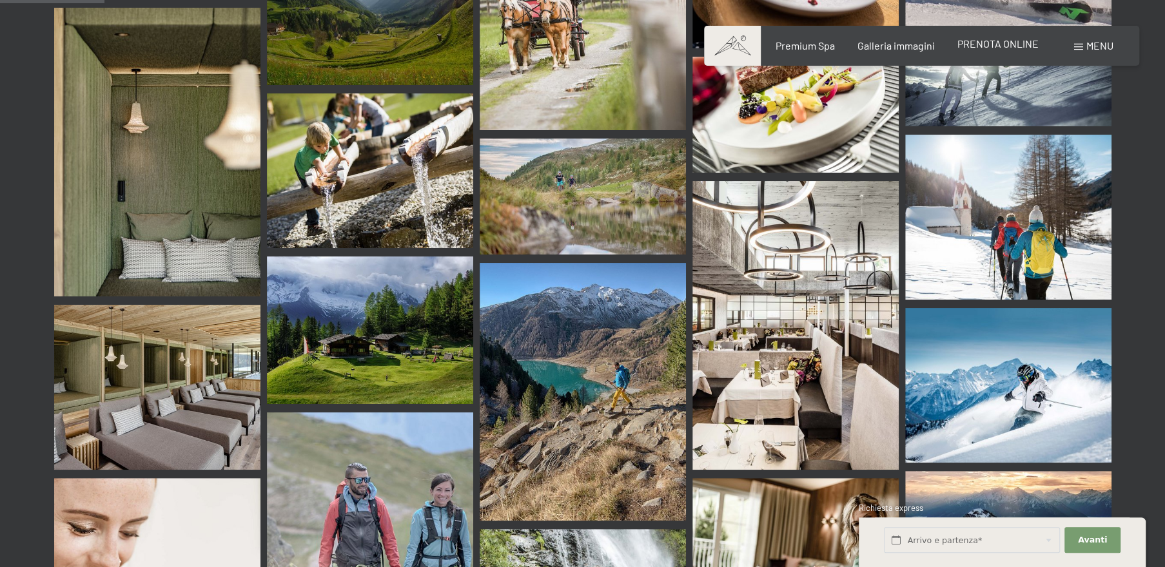
click at [986, 46] on span "PRENOTA ONLINE" at bounding box center [998, 43] width 81 height 12
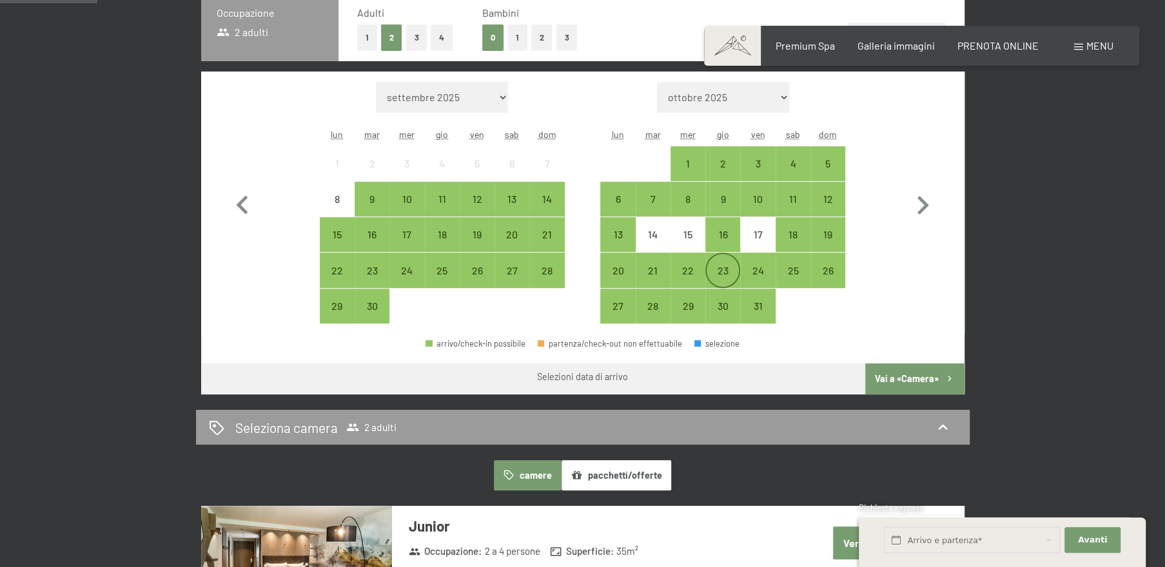
scroll to position [429, 0]
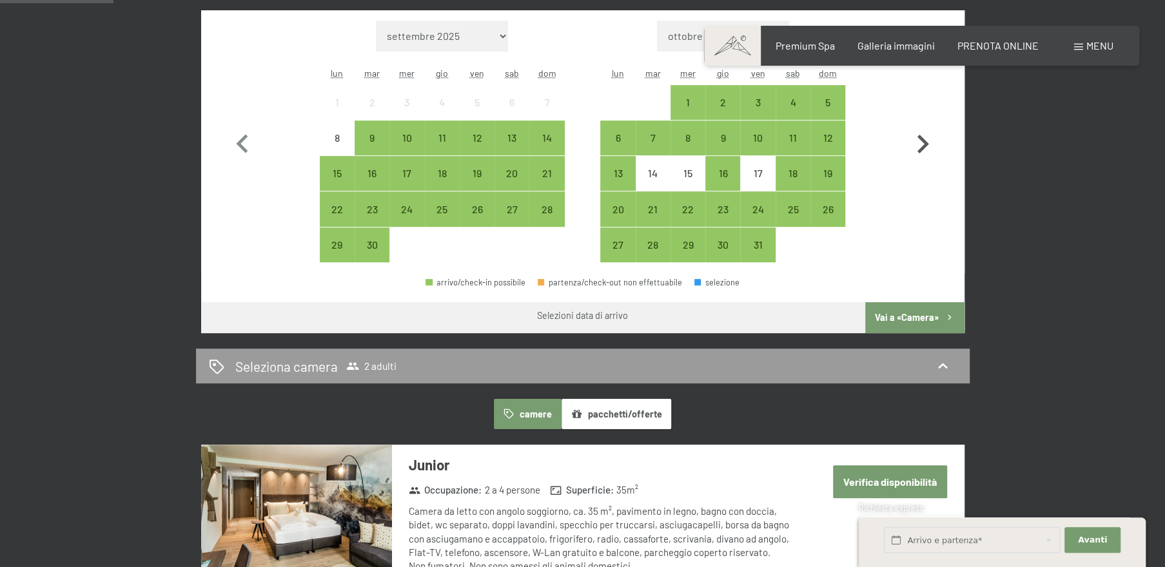
click at [917, 148] on icon "button" at bounding box center [922, 144] width 37 height 37
select select "[DATE]"
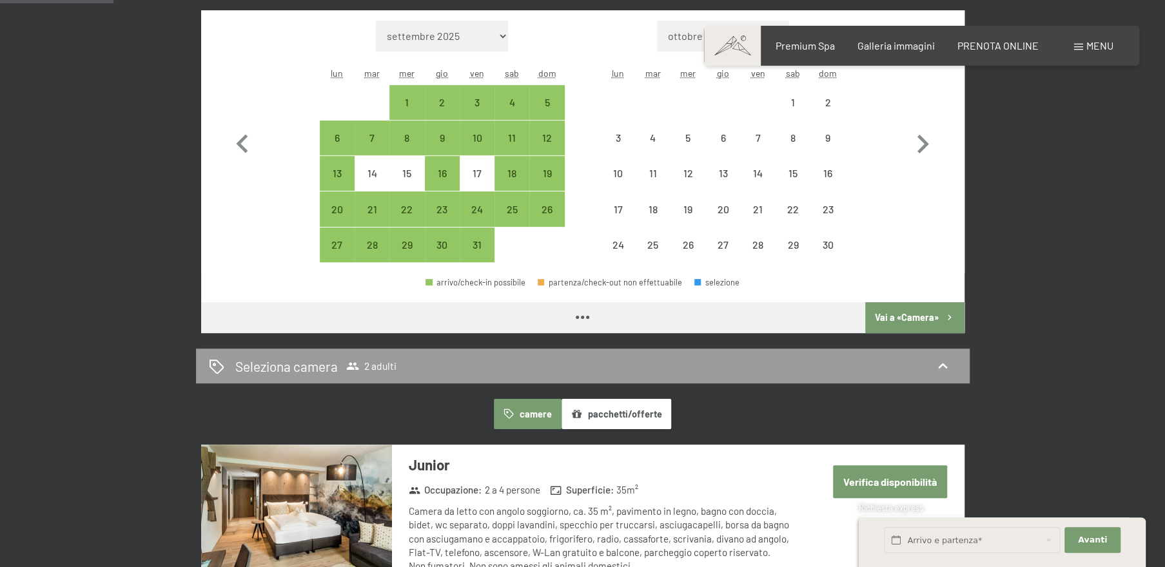
scroll to position [307, 0]
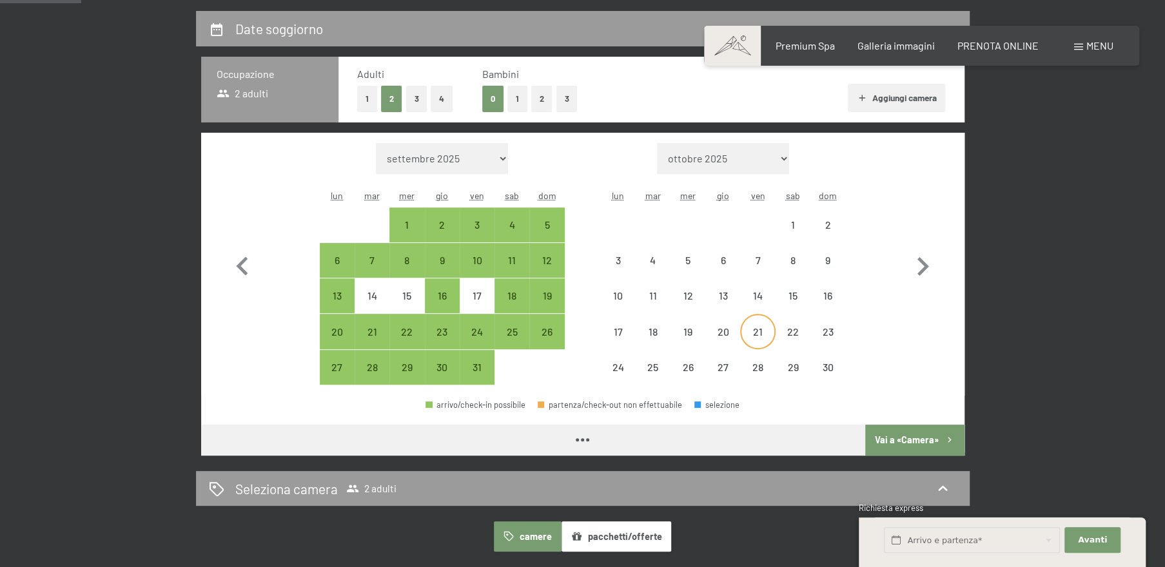
select select "[DATE]"
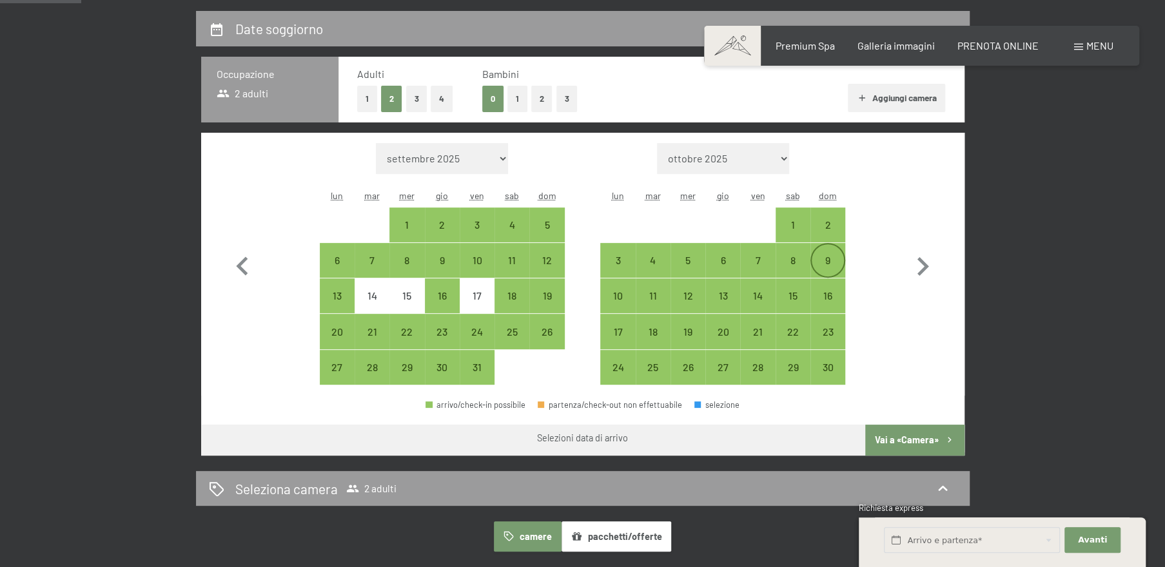
click at [826, 260] on div "9" at bounding box center [828, 271] width 32 height 32
select select "[DATE]"
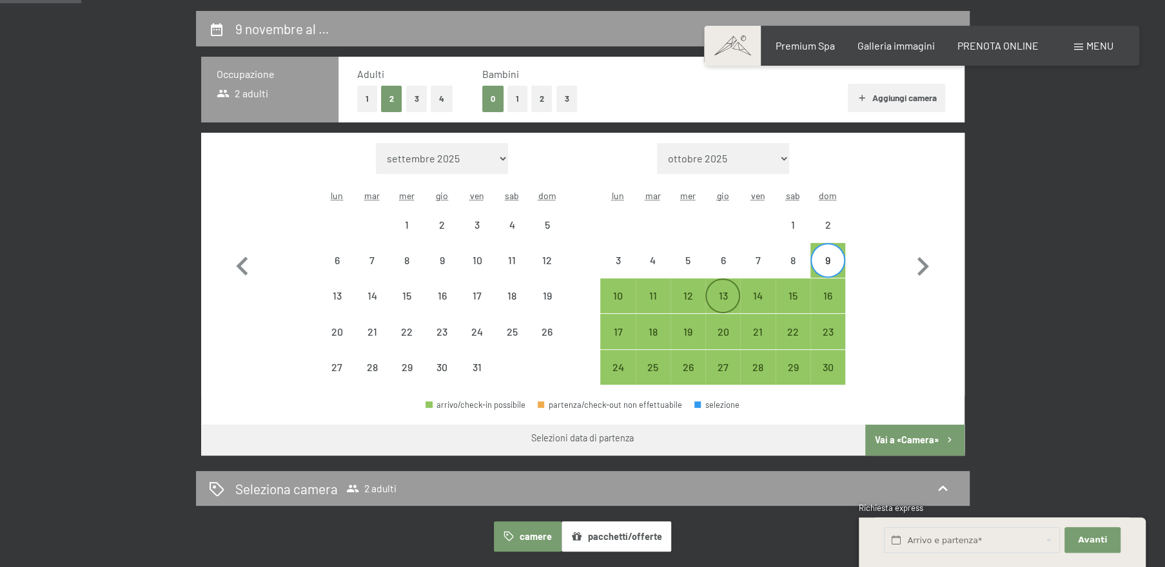
click at [720, 302] on div "13" at bounding box center [723, 307] width 32 height 32
select select "[DATE]"
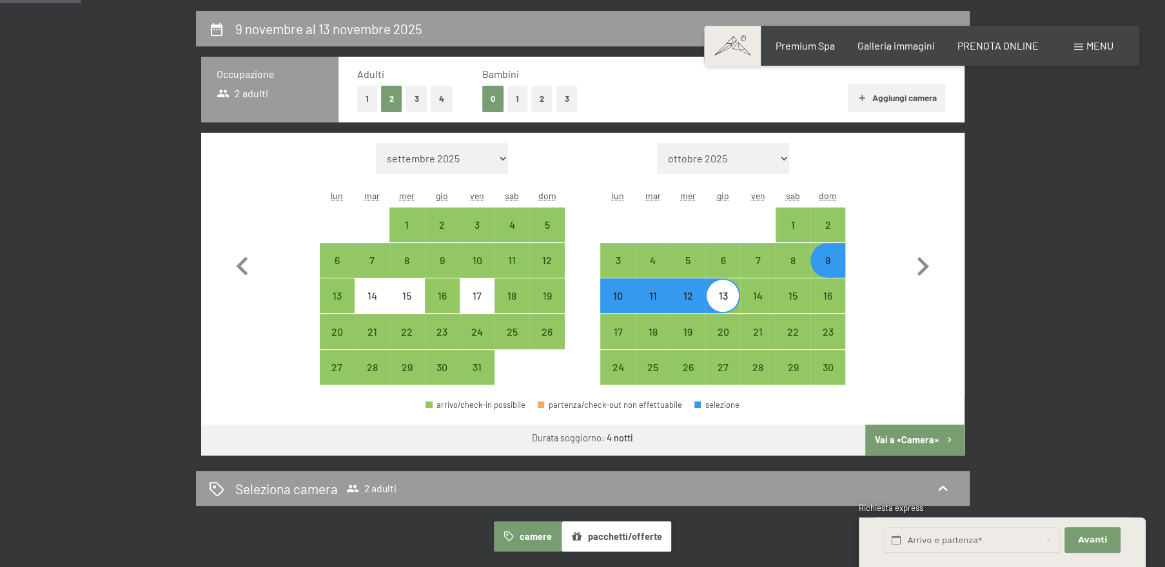
click at [884, 446] on button "Vai a «Camera»" at bounding box center [914, 440] width 99 height 31
select select "[DATE]"
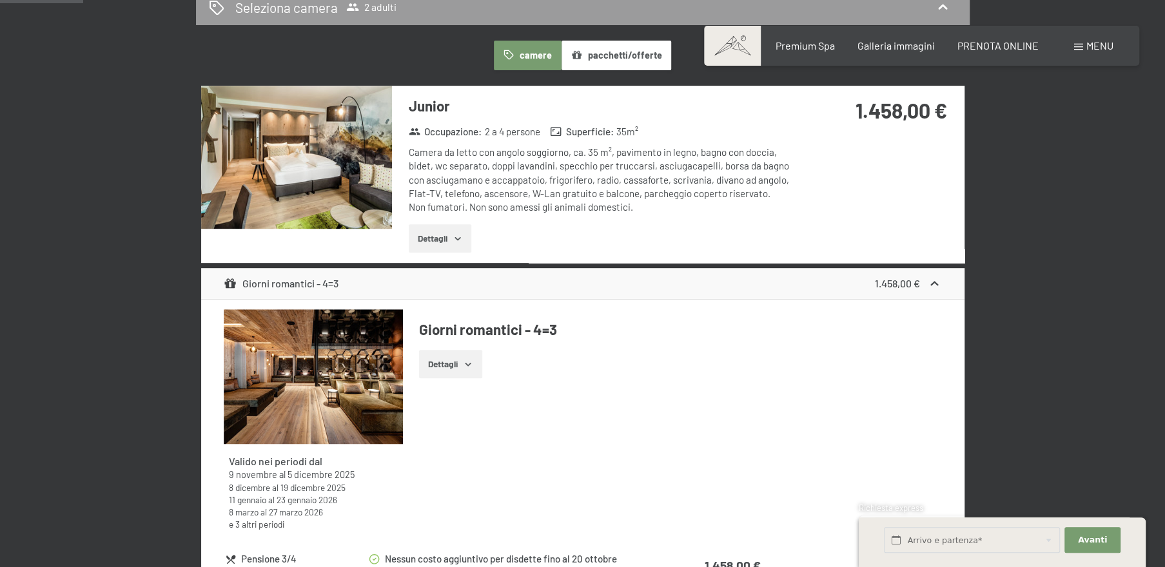
scroll to position [195, 0]
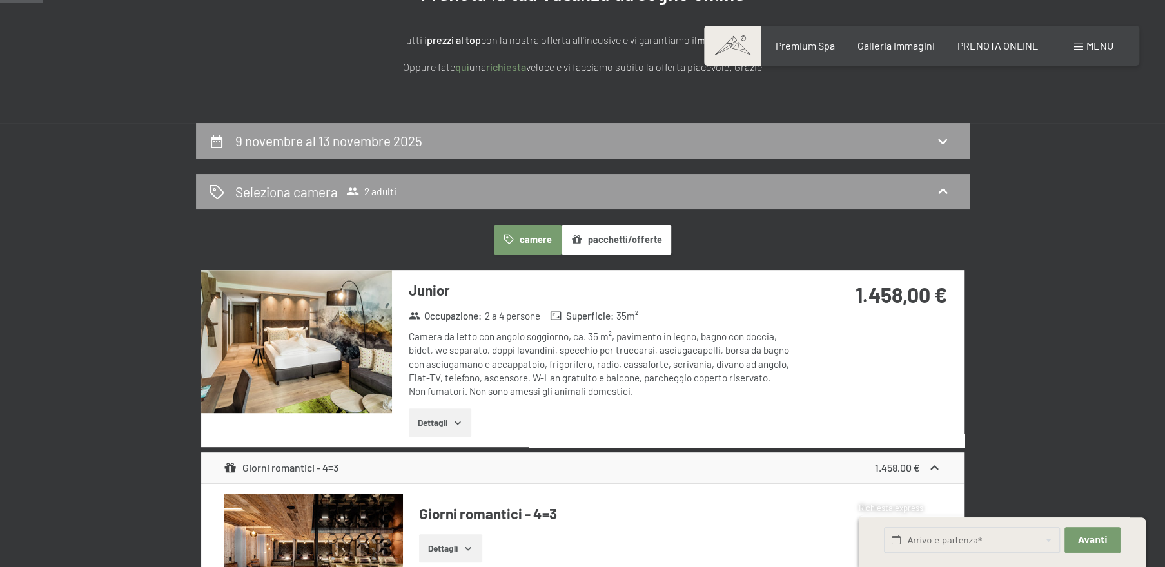
click at [451, 419] on button "Dettagli" at bounding box center [440, 423] width 63 height 28
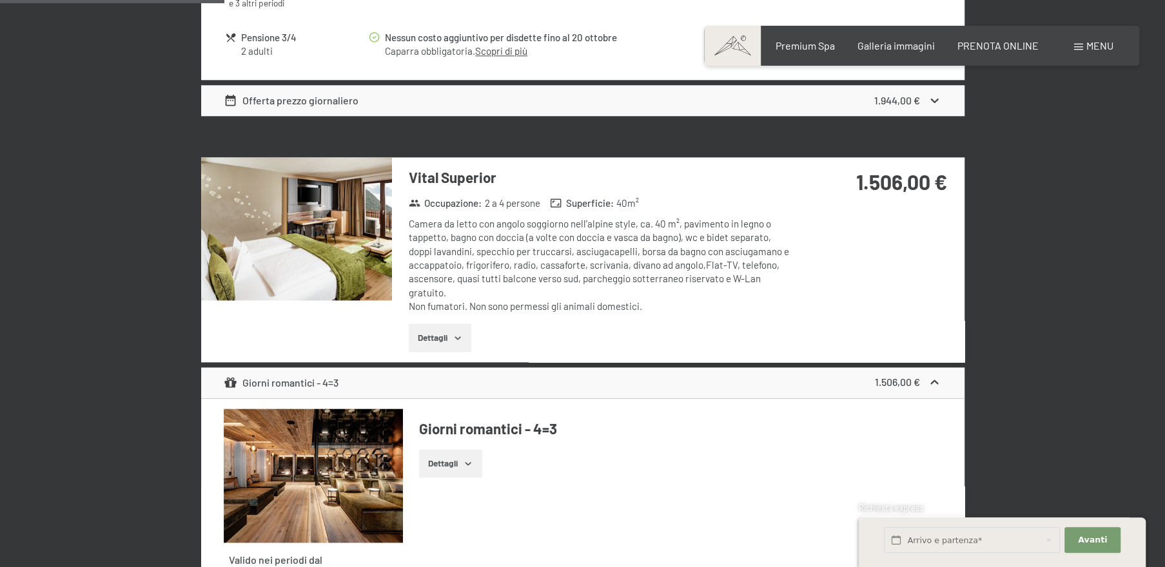
scroll to position [993, 0]
